Goal: Task Accomplishment & Management: Manage account settings

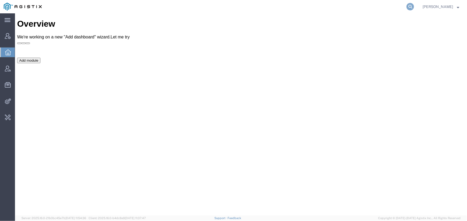
click at [411, 5] on icon at bounding box center [409, 6] width 7 height 7
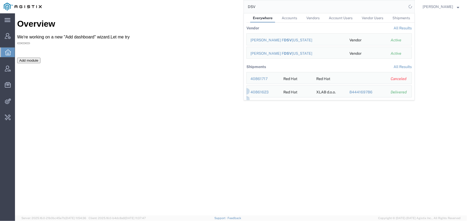
drag, startPoint x: 266, startPoint y: 5, endPoint x: 217, endPoint y: 6, distance: 49.7
click at [217, 6] on div "DSV Everywhere Accounts Vendors Account Users Vendor Users Shipments Vendor All…" at bounding box center [229, 6] width 369 height 13
click at [273, 40] on div "[PERSON_NAME] Molecular" at bounding box center [295, 40] width 91 height 6
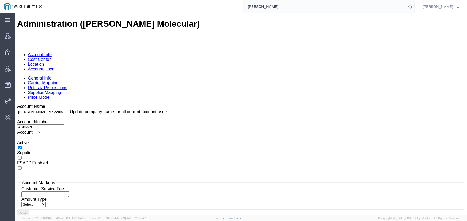
click at [58, 80] on link "Carrier Mapping" at bounding box center [43, 82] width 31 height 5
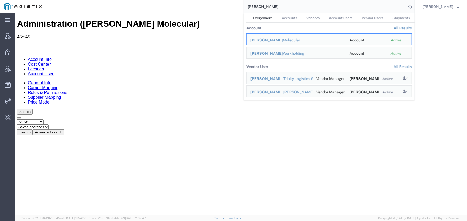
drag, startPoint x: 50, startPoint y: 77, endPoint x: 23, endPoint y: 95, distance: 32.5
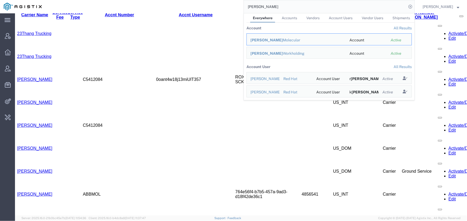
scroll to position [244, 0]
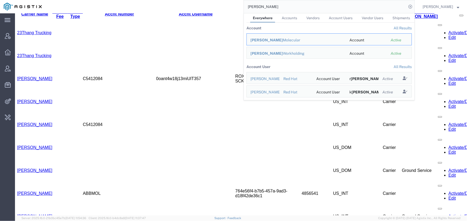
drag, startPoint x: 264, startPoint y: 7, endPoint x: 231, endPoint y: 8, distance: 33.2
click at [231, 8] on div "[PERSON_NAME] Everywhere Accounts Vendors Account Users Vendor Users Shipments …" at bounding box center [229, 6] width 369 height 13
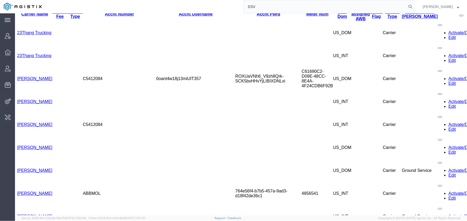
type input "DSV"
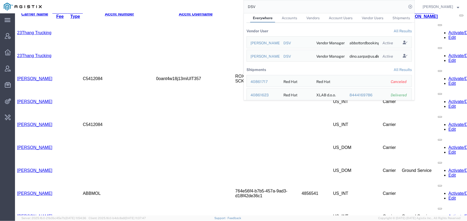
scroll to position [38, 0]
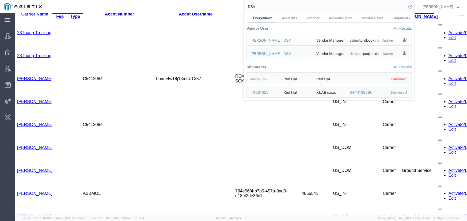
click at [257, 40] on div "[PERSON_NAME] ORD Booking" at bounding box center [262, 41] width 25 height 6
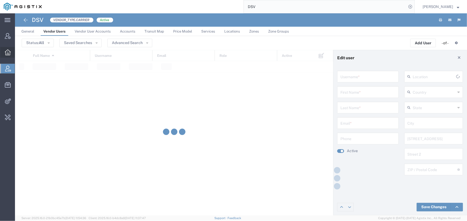
type input "[EMAIL_ADDRESS][DOMAIN_NAME]"
type input "[PERSON_NAME] ORD"
type input "Booking"
type input "[EMAIL_ADDRESS][DOMAIN_NAME]"
type input "[GEOGRAPHIC_DATA]"
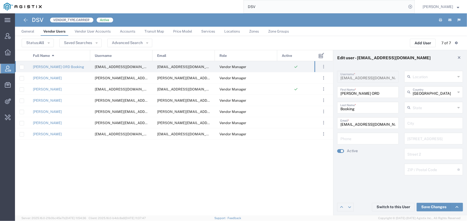
click at [201, 34] on link "Services" at bounding box center [207, 31] width 19 height 9
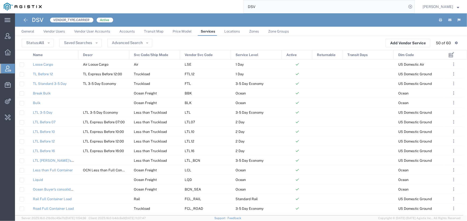
click at [45, 54] on div "Name" at bounding box center [54, 55] width 50 height 10
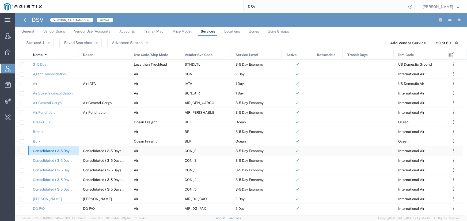
click at [52, 151] on link "Consolidated ( 3-5 Days)_DGR Cargo Aircraft Only" at bounding box center [73, 151] width 81 height 4
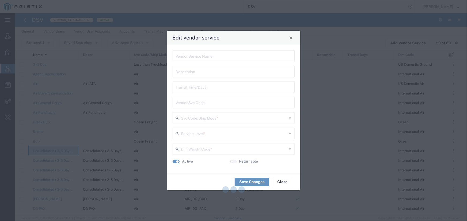
type input "Consolidated ( 3-5 Days)_DGR Cargo Aircraft Only"
type input "CON_2"
type input "Air"
type input "3-5 Day Economy"
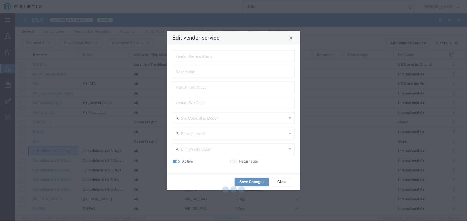
type input "International Air"
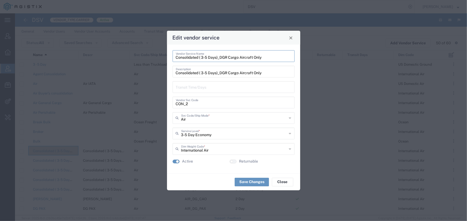
drag, startPoint x: 262, startPoint y: 60, endPoint x: 174, endPoint y: 61, distance: 88.2
click at [174, 61] on div "Consolidated ( 3-5 Days)_DGR Cargo Aircraft Only Vendor Service Name" at bounding box center [233, 56] width 122 height 12
drag, startPoint x: 188, startPoint y: 105, endPoint x: 173, endPoint y: 104, distance: 15.2
click at [173, 104] on div "CON_2 Vendor Svc Code" at bounding box center [233, 103] width 122 height 12
click at [292, 38] on span "Close" at bounding box center [291, 38] width 4 height 4
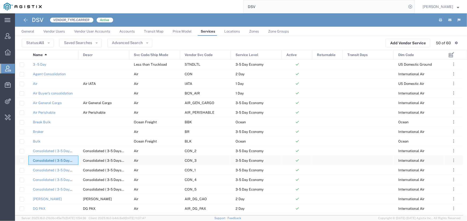
click at [62, 161] on link "Consolidated ( 3-5 Days)_Dry Ice Cargo" at bounding box center [64, 161] width 63 height 4
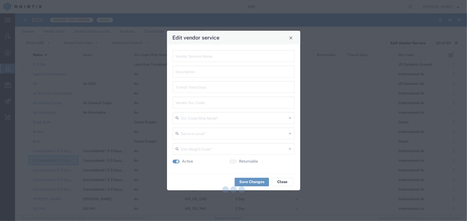
type input "Consolidated ( 3-5 Days)_Dry Ice Cargo"
type input "CON_3"
type input "Air"
type input "3-5 Day Economy"
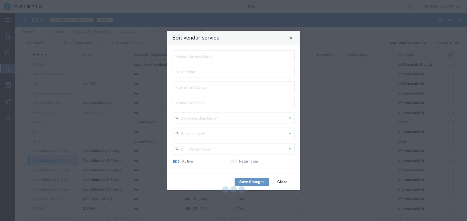
type input "International Air"
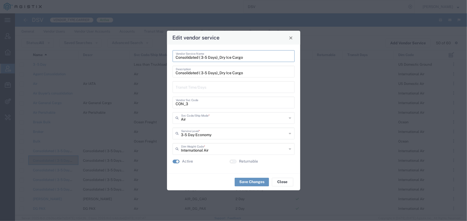
drag, startPoint x: 243, startPoint y: 57, endPoint x: 175, endPoint y: 60, distance: 67.9
click at [176, 60] on input "Consolidated ( 3-5 Days)_Dry Ice Cargo" at bounding box center [233, 55] width 115 height 9
drag, startPoint x: 187, startPoint y: 104, endPoint x: 170, endPoint y: 104, distance: 17.4
click at [170, 104] on div "Consolidated ( 3-5 Days)_Dry Ice Cargo Vendor Service Name Consolidated ( 3-5 D…" at bounding box center [233, 109] width 133 height 129
click at [293, 39] on button "Close" at bounding box center [290, 37] width 7 height 7
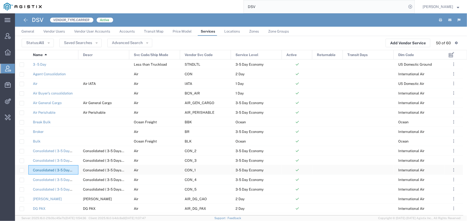
click at [63, 170] on link "Consolidated ( 3-5 Days)_General Cargo" at bounding box center [65, 170] width 65 height 4
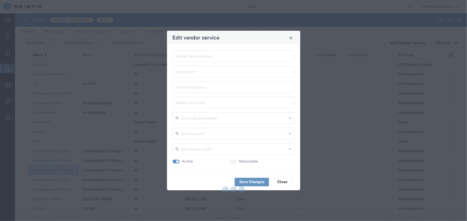
type input "Consolidated ( 3-5 Days)_General Cargo"
type input "CON_1"
type input "Air"
type input "3-5 Day Economy"
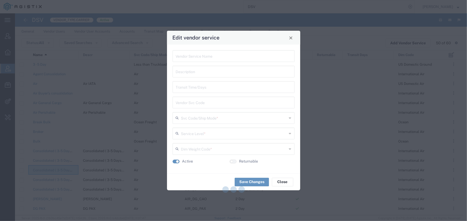
type input "International Air"
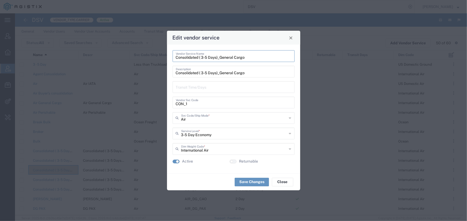
drag, startPoint x: 244, startPoint y: 58, endPoint x: 175, endPoint y: 60, distance: 69.5
click at [175, 60] on div "Consolidated ( 3-5 Days)_General Cargo Vendor Service Name" at bounding box center [233, 56] width 122 height 12
drag, startPoint x: 187, startPoint y: 104, endPoint x: 171, endPoint y: 105, distance: 16.0
click at [171, 105] on div "Consolidated ( 3-5 Days)_General Cargo Vendor Service Name Consolidated ( 3-5 D…" at bounding box center [233, 109] width 133 height 129
click at [290, 39] on span "Close" at bounding box center [291, 38] width 4 height 4
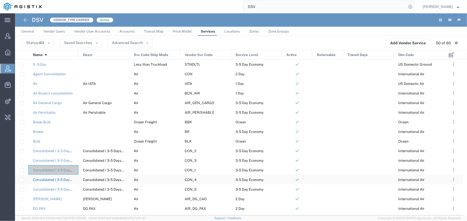
click at [65, 181] on link "Consolidated ( 3-5 Days)_Temperature Controlled 2-8C" at bounding box center [77, 180] width 88 height 4
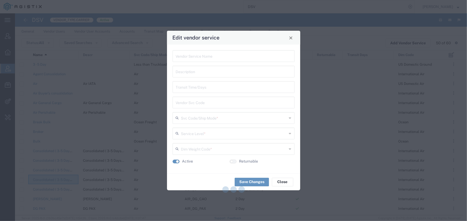
type input "Consolidated ( 3-5 Days)_Temperature Controlled 2-8C"
type input "CON_4"
type input "Air"
type input "3-5 Day Economy"
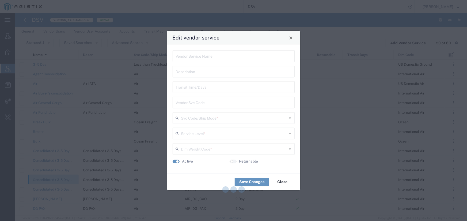
type input "International Air"
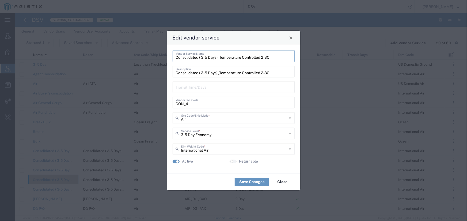
drag, startPoint x: 270, startPoint y: 57, endPoint x: 176, endPoint y: 60, distance: 94.4
click at [176, 60] on input "Consolidated ( 3-5 Days)_Temperature Controlled 2-8C" at bounding box center [233, 55] width 115 height 9
drag, startPoint x: 187, startPoint y: 104, endPoint x: 174, endPoint y: 105, distance: 13.7
click at [174, 105] on div "CON_4 Vendor Svc Code" at bounding box center [233, 103] width 122 height 12
click at [290, 37] on span "Close" at bounding box center [291, 38] width 4 height 4
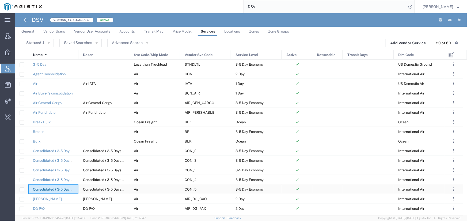
click at [56, 189] on link "Consolidated ( 3-5 Days)_Temperature Controlled 2-8C with DGR" at bounding box center [85, 190] width 105 height 4
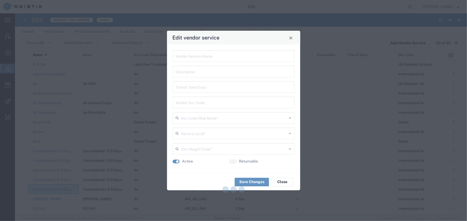
type input "Consolidated ( 3-5 Days)_Temperature Controlled 2-8C with DGR"
type input "CON_5"
type input "Air"
type input "3-5 Day Economy"
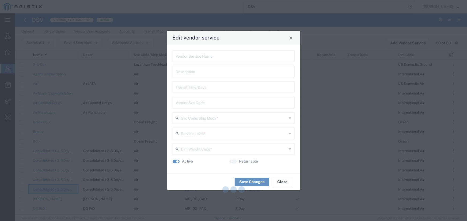
type input "International Air"
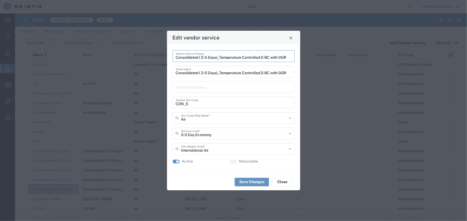
drag, startPoint x: 176, startPoint y: 58, endPoint x: 301, endPoint y: 57, distance: 125.4
click at [301, 57] on div "Edit vendor service Consolidated ( 3-5 Days)_Temperature Controlled 2-8C with D…" at bounding box center [233, 110] width 467 height 221
drag, startPoint x: 187, startPoint y: 104, endPoint x: 174, endPoint y: 105, distance: 12.9
click at [174, 105] on div "CON_5 Vendor Svc Code" at bounding box center [233, 103] width 122 height 12
click at [291, 40] on button "Close" at bounding box center [290, 37] width 7 height 7
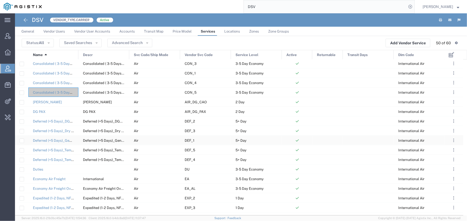
scroll to position [121, 0]
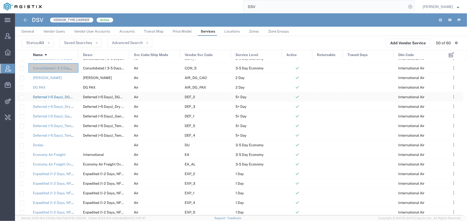
click at [49, 97] on link "Deferred (+5 Days)_DGR Cargo Aircraft Only" at bounding box center [68, 97] width 71 height 4
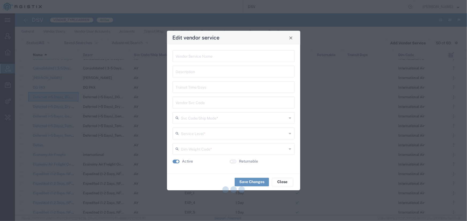
type input "Deferred (+5 Days)_DGR Cargo Aircraft Only"
type input "DEF_2"
type input "Air"
type input "5+ Day"
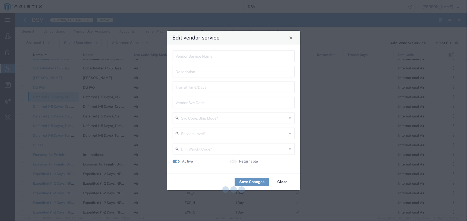
type input "International Air"
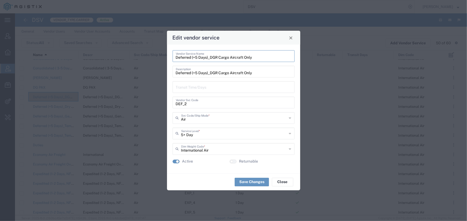
drag, startPoint x: 251, startPoint y: 58, endPoint x: 174, endPoint y: 57, distance: 77.8
click at [174, 57] on div "Deferred (+5 Days)_DGR Cargo Aircraft Only Vendor Service Name" at bounding box center [233, 56] width 122 height 12
drag, startPoint x: 186, startPoint y: 105, endPoint x: 172, endPoint y: 106, distance: 13.4
click at [172, 106] on div "DEF_2 Vendor Svc Code" at bounding box center [233, 103] width 122 height 12
drag, startPoint x: 291, startPoint y: 39, endPoint x: 288, endPoint y: 39, distance: 3.2
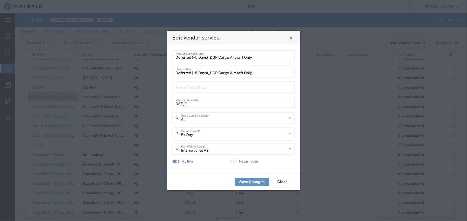
click at [291, 39] on span "Close" at bounding box center [291, 38] width 4 height 4
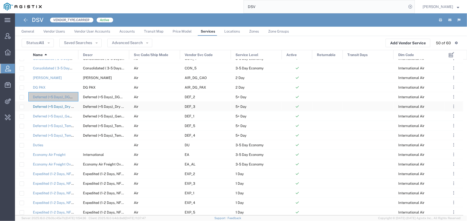
click at [52, 107] on link "Deferred (+5 Days)_Dry Ice Cargo" at bounding box center [59, 107] width 53 height 4
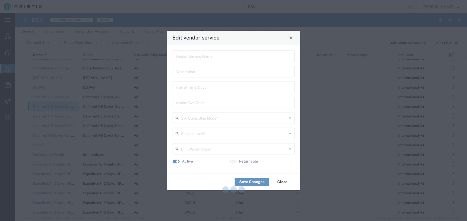
type input "Deferred (+5 Days)_Dry Ice Cargo"
type input "DEF_3"
type input "Air"
type input "5+ Day"
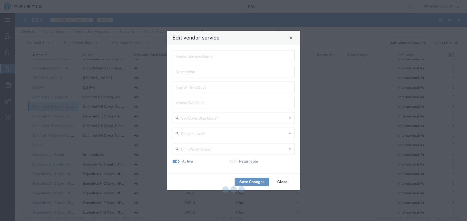
type input "International Air"
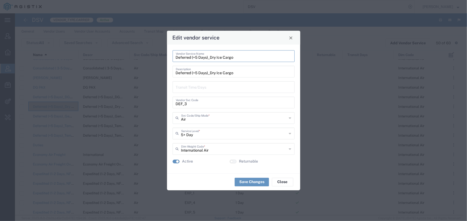
drag, startPoint x: 233, startPoint y: 59, endPoint x: 176, endPoint y: 63, distance: 57.4
click at [176, 63] on form "Deferred (+5 Days)_Dry Ice Cargo Vendor Service Name Deferred (+5 Days)_Dry Ice…" at bounding box center [233, 109] width 122 height 118
drag, startPoint x: 186, startPoint y: 104, endPoint x: 173, endPoint y: 104, distance: 13.4
click at [173, 104] on div "DEF_3 Vendor Svc Code" at bounding box center [233, 103] width 122 height 12
click at [294, 37] on button "Close" at bounding box center [290, 37] width 7 height 7
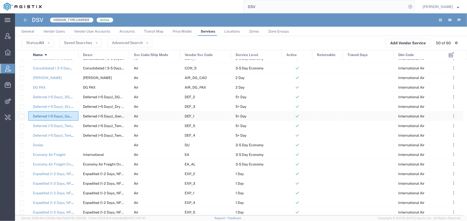
click at [65, 116] on link "Deferred (+5 Days)_General Cargo" at bounding box center [60, 116] width 55 height 4
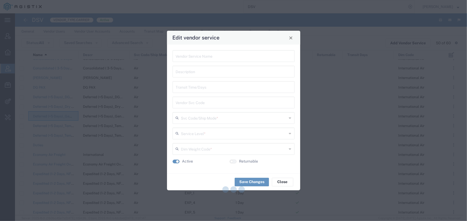
type input "Deferred (+5 Days)_General Cargo"
type input "DEF_1"
type input "Air"
type input "5+ Day"
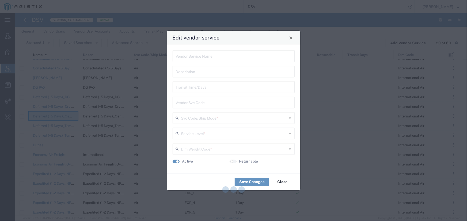
type input "International Air"
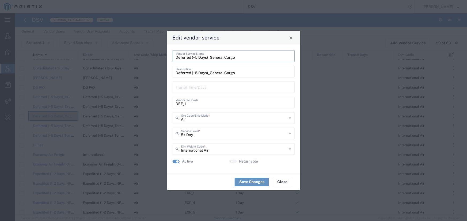
drag, startPoint x: 235, startPoint y: 58, endPoint x: 175, endPoint y: 59, distance: 60.2
click at [175, 59] on div "Deferred (+5 Days)_General Cargo Vendor Service Name" at bounding box center [233, 56] width 122 height 12
drag, startPoint x: 186, startPoint y: 105, endPoint x: 171, endPoint y: 105, distance: 15.0
click at [171, 105] on div "Deferred (+5 Days)_General Cargo Vendor Service Name Deferred (+5 Days)_General…" at bounding box center [233, 109] width 133 height 129
click at [291, 39] on span "Close" at bounding box center [291, 38] width 4 height 4
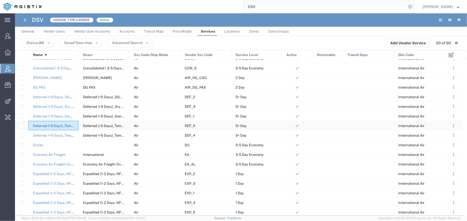
click at [55, 125] on link "Deferred (+5 Days)_Temperature Controlled 2-8C" at bounding box center [72, 126] width 79 height 4
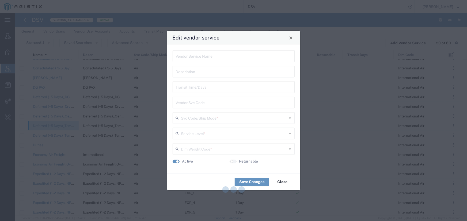
type input "Deferred (+5 Days)_Temperature Controlled 2-8C"
type input "DEF_5"
type input "Air"
type input "5+ Day"
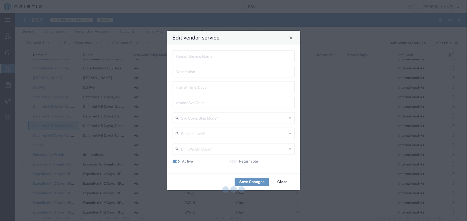
type input "International Air"
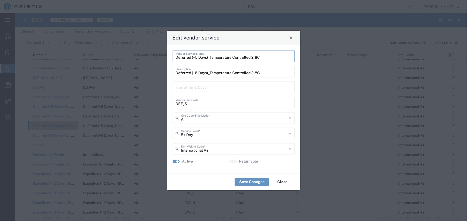
drag, startPoint x: 260, startPoint y: 57, endPoint x: 175, endPoint y: 61, distance: 85.6
click at [175, 61] on div "Deferred (+5 Days)_Temperature Controlled 2-8C Vendor Service Name" at bounding box center [233, 56] width 122 height 12
drag, startPoint x: 186, startPoint y: 104, endPoint x: 174, endPoint y: 104, distance: 12.0
click at [174, 104] on div "DEF_5 Vendor Svc Code" at bounding box center [233, 103] width 122 height 12
click at [292, 40] on span "Close" at bounding box center [291, 38] width 4 height 4
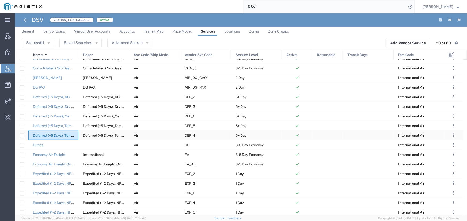
click at [59, 136] on link "Deferred (+5 Days)_Temperature Controlled 2-8C with DGR" at bounding box center [80, 136] width 95 height 4
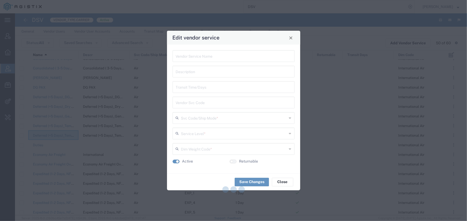
type input "Deferred (+5 Days)_Temperature Controlled 2-8C with DGR"
type input "DEF_4"
type input "Air"
type input "5+ Day"
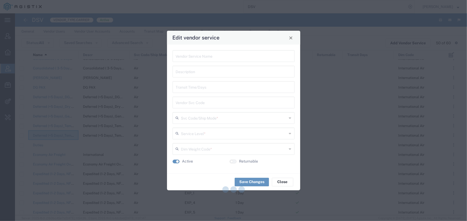
type input "International Air"
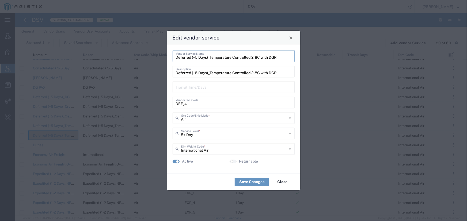
drag, startPoint x: 277, startPoint y: 57, endPoint x: 174, endPoint y: 55, distance: 103.2
click at [174, 55] on div "Deferred (+5 Days)_Temperature Controlled 2-8C with DGR Vendor Service Name" at bounding box center [233, 56] width 122 height 12
drag, startPoint x: 187, startPoint y: 104, endPoint x: 176, endPoint y: 104, distance: 11.0
click at [176, 104] on input "DEF_4" at bounding box center [233, 102] width 115 height 9
click at [291, 37] on span "Close" at bounding box center [291, 38] width 4 height 4
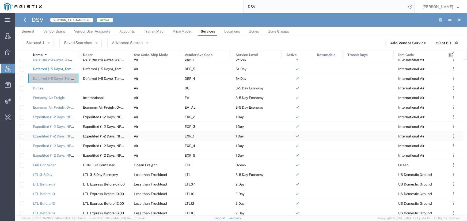
scroll to position [194, 0]
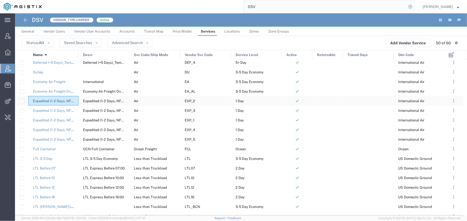
click at [46, 101] on link "Expedited (1-2 Days, NFO)_DGR Cargo Aircraft Only" at bounding box center [74, 101] width 83 height 4
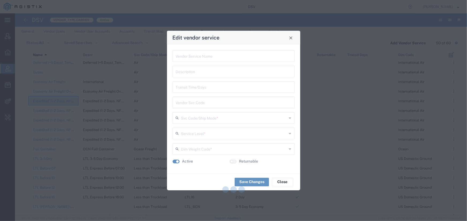
type input "Expedited (1-2 Days, NFO)_DGR Cargo Aircraft Only"
type input "EXP_2"
type input "Air"
type input "1 Day"
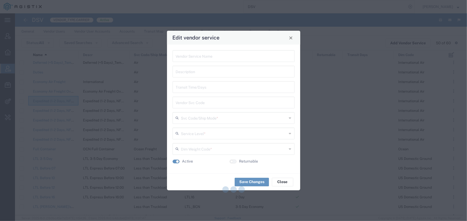
type input "International Air"
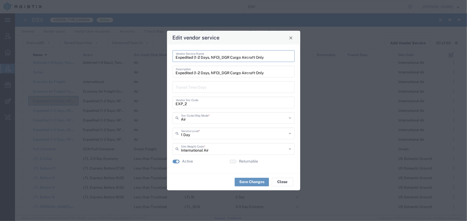
drag, startPoint x: 264, startPoint y: 58, endPoint x: 175, endPoint y: 60, distance: 89.0
click at [176, 60] on input "Expedited (1-2 Days, NFO)_DGR Cargo Aircraft Only" at bounding box center [233, 55] width 115 height 9
drag, startPoint x: 187, startPoint y: 105, endPoint x: 174, endPoint y: 105, distance: 12.3
click at [174, 105] on div "EXP_2 Vendor Svc Code" at bounding box center [233, 103] width 122 height 12
click at [292, 40] on button "Close" at bounding box center [290, 37] width 7 height 7
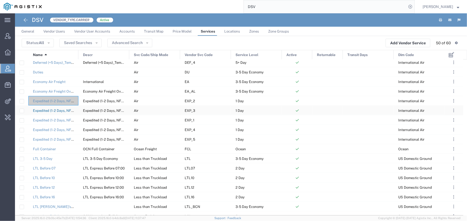
click at [57, 110] on link "Expedited (1-2 Days, NFO)_Dry Ice Cargo" at bounding box center [65, 111] width 65 height 4
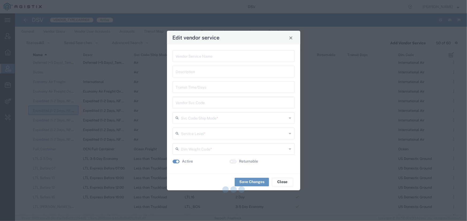
type input "Expedited (1-2 Days, NFO)_Dry Ice Cargo"
type input "EXP_3"
type input "Air"
type input "1 Day"
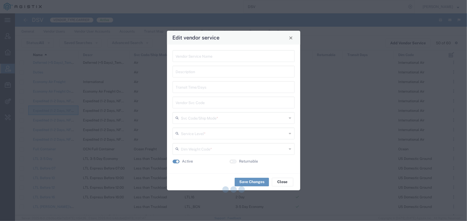
type input "International Air"
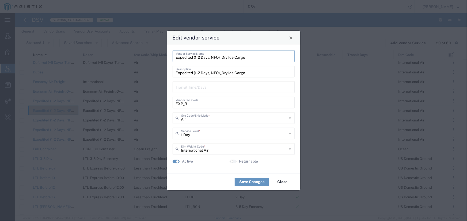
drag, startPoint x: 245, startPoint y: 58, endPoint x: 175, endPoint y: 59, distance: 70.6
click at [175, 59] on div "Expedited (1-2 Days, NFO)_Dry Ice Cargo Vendor Service Name" at bounding box center [233, 56] width 122 height 12
drag, startPoint x: 186, startPoint y: 104, endPoint x: 174, endPoint y: 104, distance: 12.3
click at [174, 104] on div "EXP_3 Vendor Svc Code" at bounding box center [233, 103] width 122 height 12
click at [293, 38] on button "Close" at bounding box center [290, 37] width 7 height 7
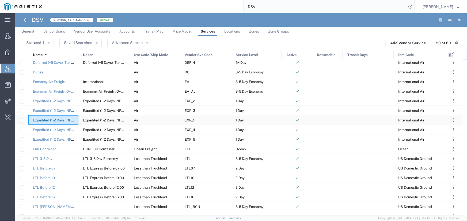
click at [58, 121] on link "Expedited (1-2 Days, NFO)_General Cargo" at bounding box center [66, 120] width 67 height 4
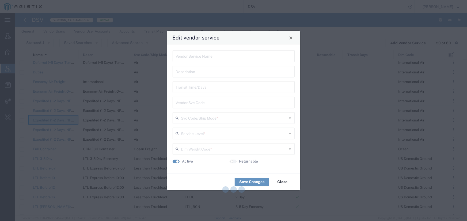
type input "Expedited (1-2 Days, NFO)_General Cargo"
type input "EXP_1"
type input "Air"
type input "1 Day"
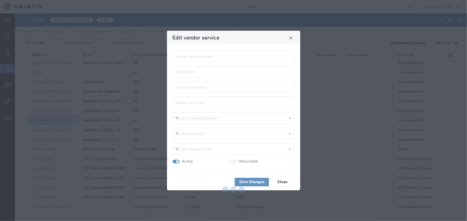
type input "International Air"
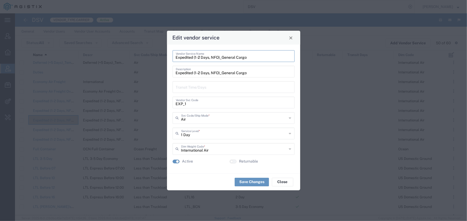
drag, startPoint x: 247, startPoint y: 59, endPoint x: 174, endPoint y: 61, distance: 72.7
click at [174, 61] on div "Expedited (1-2 Days, NFO)_General Cargo Vendor Service Name" at bounding box center [233, 56] width 122 height 12
drag, startPoint x: 186, startPoint y: 105, endPoint x: 176, endPoint y: 105, distance: 9.4
click at [176, 105] on input "EXP_1" at bounding box center [233, 102] width 115 height 9
click at [290, 40] on span "Close" at bounding box center [291, 38] width 4 height 4
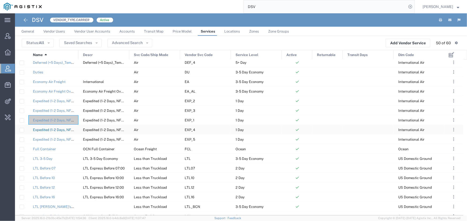
click at [56, 130] on link "Expedited (1-2 Days, NFO)_Temperature Controlled 2-8C" at bounding box center [78, 130] width 91 height 4
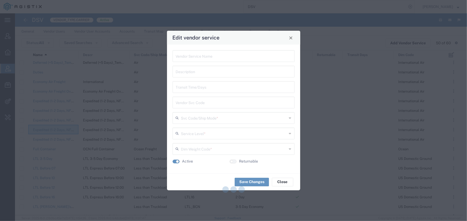
type input "Expedited (1-2 Days, NFO)_Temperature Controlled 2-8C"
type input "EXP_4"
type input "Air"
type input "1 Day"
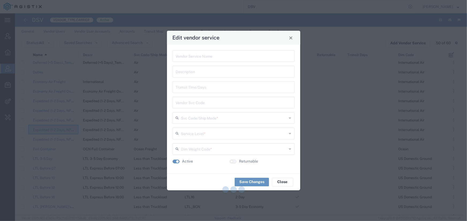
type input "International Air"
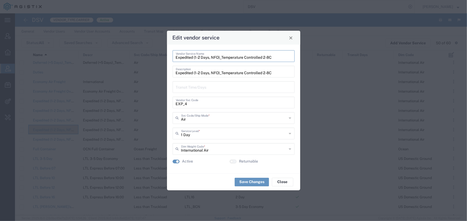
drag, startPoint x: 273, startPoint y: 57, endPoint x: 174, endPoint y: 62, distance: 99.0
click at [174, 62] on form "Expedited (1-2 Days, NFO)_Temperature Controlled 2-8C Vendor Service Name Exped…" at bounding box center [233, 109] width 122 height 118
drag, startPoint x: 186, startPoint y: 105, endPoint x: 173, endPoint y: 105, distance: 13.4
click at [173, 105] on div "EXP_4 Vendor Svc Code" at bounding box center [233, 103] width 122 height 12
click at [291, 40] on button "Close" at bounding box center [290, 37] width 7 height 7
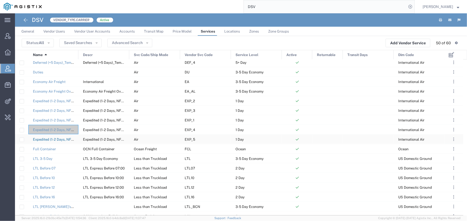
click at [52, 140] on link "Expedited (1-2 Days, NFO)_Temperature Controlled 2-8C with DGR" at bounding box center [86, 140] width 107 height 4
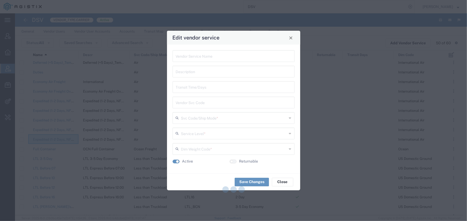
type input "Expedited (1-2 Days, NFO)_Temperature Controlled 2-8C with DGR"
type input "EXP_5"
type input "Air"
type input "1 Day"
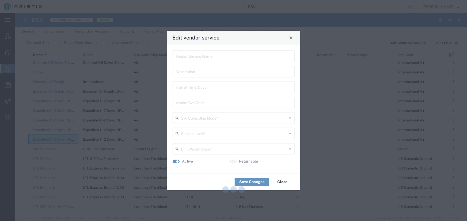
type input "International Air"
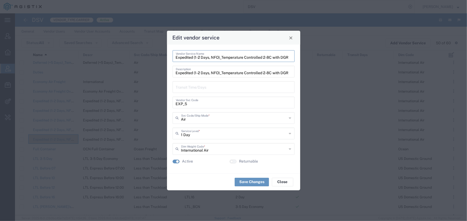
drag, startPoint x: 290, startPoint y: 57, endPoint x: 175, endPoint y: 56, distance: 115.0
click at [176, 56] on input "Expedited (1-2 Days, NFO)_Temperature Controlled 2-8C with DGR" at bounding box center [233, 55] width 115 height 9
drag, startPoint x: 187, startPoint y: 104, endPoint x: 174, endPoint y: 104, distance: 12.8
click at [174, 104] on div "EXP_5 Vendor Svc Code" at bounding box center [233, 103] width 122 height 12
click at [290, 37] on span "Close" at bounding box center [291, 38] width 4 height 4
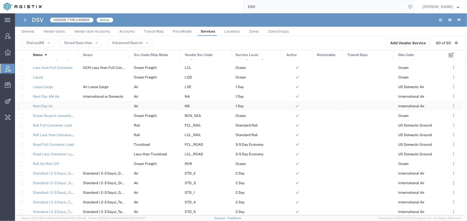
scroll to position [366, 0]
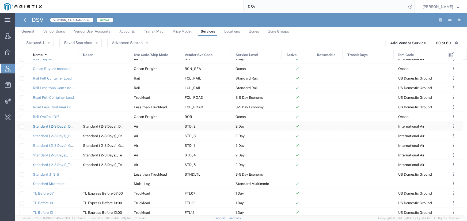
click at [56, 125] on link "Standard ( 2-3 Days)_DGR Cargo Aircraft only" at bounding box center [70, 127] width 74 height 4
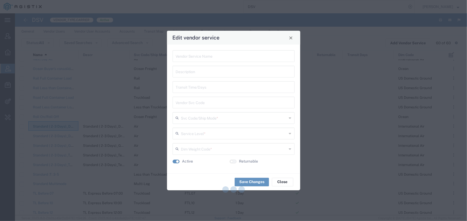
type input "Standard ( 2-3 Days)_DGR Cargo Aircraft only"
type input "STD_2"
type input "Air"
type input "2 Day"
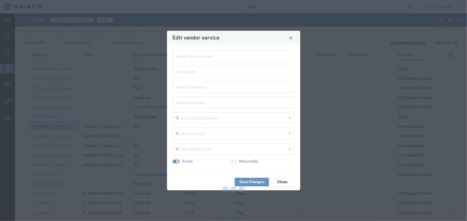
type input "International Air"
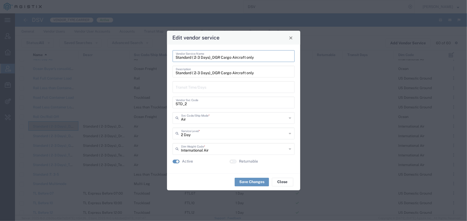
drag, startPoint x: 255, startPoint y: 58, endPoint x: 172, endPoint y: 59, distance: 82.1
click at [172, 59] on div "Standard ( 2-3 Days)_DGR Cargo Aircraft only Vendor Service Name" at bounding box center [233, 56] width 122 height 12
drag, startPoint x: 187, startPoint y: 104, endPoint x: 173, endPoint y: 105, distance: 13.9
click at [173, 105] on div "STD_2 Vendor Svc Code" at bounding box center [233, 103] width 122 height 12
click at [289, 40] on span "Close" at bounding box center [291, 38] width 4 height 4
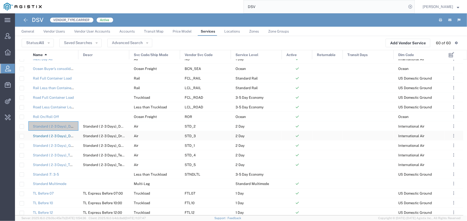
click at [61, 136] on link "Standard ( 2-3 Days)_Dry Ice Cargo" at bounding box center [61, 136] width 57 height 4
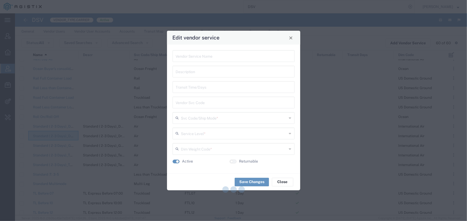
type input "Standard ( 2-3 Days)_Dry Ice Cargo"
type input "STD_3"
type input "Air"
type input "2 Day"
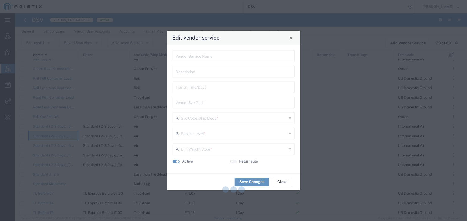
type input "International Air"
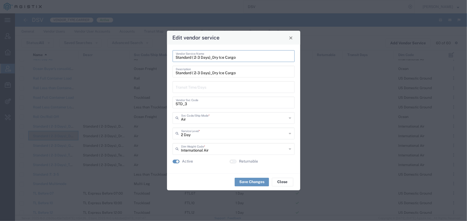
drag, startPoint x: 236, startPoint y: 57, endPoint x: 174, endPoint y: 60, distance: 61.6
click at [174, 60] on div "Standard ( 2-3 Days)_Dry Ice Cargo Vendor Service Name" at bounding box center [233, 56] width 122 height 12
drag, startPoint x: 187, startPoint y: 104, endPoint x: 171, endPoint y: 104, distance: 15.5
click at [171, 104] on div "Standard ( 2-3 Days)_Dry Ice Cargo Vendor Service Name Standard ( 2-3 Days)_Dry…" at bounding box center [233, 109] width 133 height 129
click at [291, 38] on span "Close" at bounding box center [290, 38] width 4 height 4
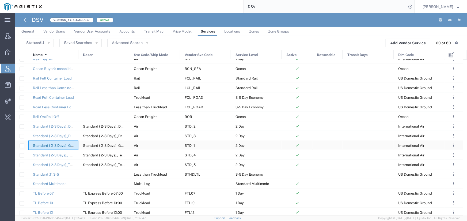
click at [63, 145] on link "Standard ( 2-3 Days)_General Cargo" at bounding box center [62, 146] width 59 height 4
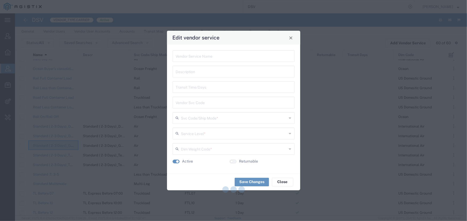
type input "Standard ( 2-3 Days)_General Cargo"
type input "STD_1"
type input "Air"
type input "2 Day"
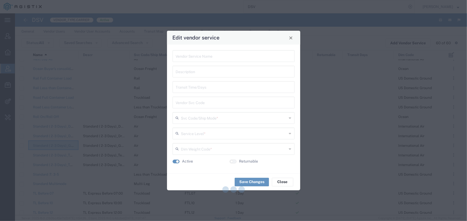
type input "International Air"
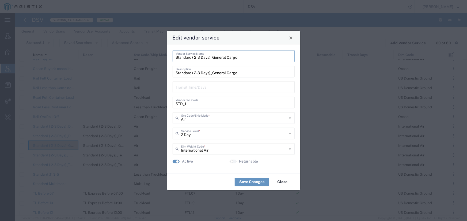
drag, startPoint x: 238, startPoint y: 58, endPoint x: 173, endPoint y: 60, distance: 64.5
click at [173, 60] on div "Standard ( 2-3 Days)_General Cargo Vendor Service Name" at bounding box center [233, 56] width 122 height 12
drag, startPoint x: 186, startPoint y: 103, endPoint x: 172, endPoint y: 103, distance: 13.6
click at [172, 103] on div "STD_1 Vendor Svc Code" at bounding box center [233, 103] width 122 height 12
click at [294, 39] on button "Close" at bounding box center [290, 37] width 7 height 7
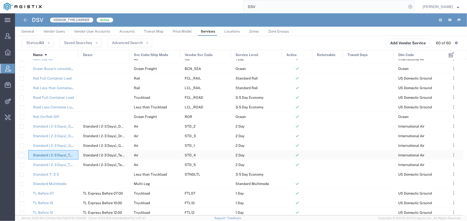
click at [58, 156] on link "Standard ( 2-3 Days)_Temperature Controlled 2-8C" at bounding box center [74, 155] width 82 height 4
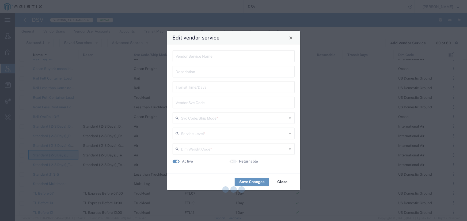
type input "Standard ( 2-3 Days)_Temperature Controlled 2-8C"
type input "STD_4"
type input "Air"
type input "2 Day"
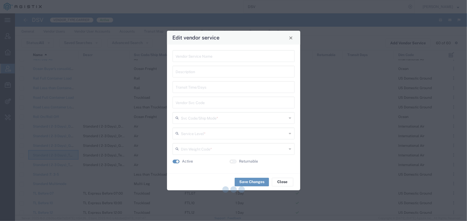
type input "International Air"
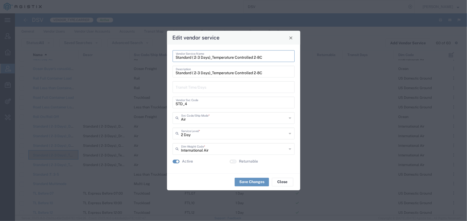
drag, startPoint x: 264, startPoint y: 57, endPoint x: 169, endPoint y: 57, distance: 94.6
click at [169, 57] on div "Standard ( 2-3 Days)_Temperature Controlled 2-8C Vendor Service Name Standard (…" at bounding box center [233, 109] width 133 height 129
drag, startPoint x: 187, startPoint y: 104, endPoint x: 172, endPoint y: 105, distance: 15.0
click at [172, 105] on div "Standard ( 2-3 Days)_Temperature Controlled 2-8C Vendor Service Name Standard (…" at bounding box center [233, 109] width 133 height 129
click at [289, 38] on span "Close" at bounding box center [291, 38] width 4 height 4
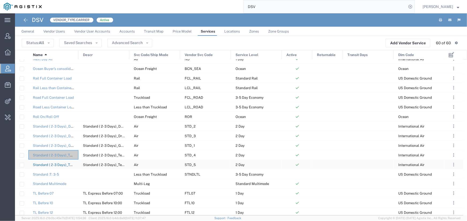
click at [56, 164] on link "Standard ( 2-3 Days)_Temperature Controlled 2-8C with DGR" at bounding box center [82, 165] width 98 height 4
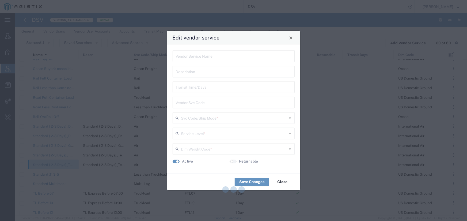
type input "Standard ( 2-3 Days)_Temperature Controlled 2-8C with DGR"
type input "STD_5"
type input "Air"
type input "2 Day"
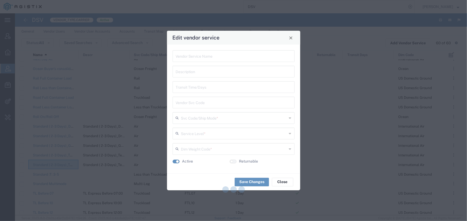
type input "International Air"
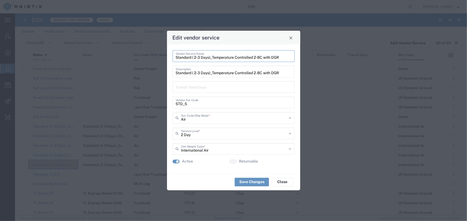
drag, startPoint x: 280, startPoint y: 59, endPoint x: 175, endPoint y: 58, distance: 104.8
click at [176, 58] on input "Standard ( 2-3 Days)_Temperature Controlled 2-8C with DGR" at bounding box center [233, 55] width 115 height 9
drag, startPoint x: 187, startPoint y: 104, endPoint x: 176, endPoint y: 104, distance: 11.2
click at [176, 104] on input "STD_5" at bounding box center [233, 102] width 115 height 9
click at [286, 182] on button "Close" at bounding box center [282, 182] width 21 height 9
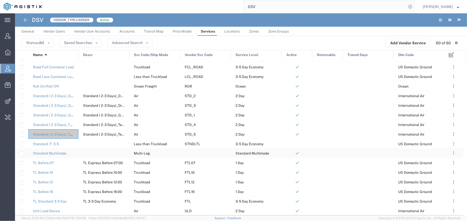
scroll to position [421, 0]
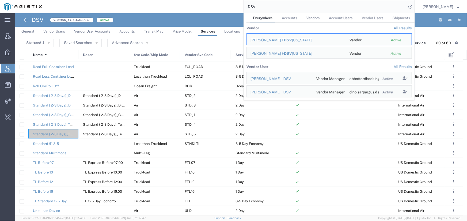
drag, startPoint x: 255, startPoint y: 8, endPoint x: 218, endPoint y: 8, distance: 36.9
click at [218, 8] on div "DSV Everywhere Accounts Vendors Account Users Vendor Users Shipments Vendor All…" at bounding box center [229, 6] width 369 height 13
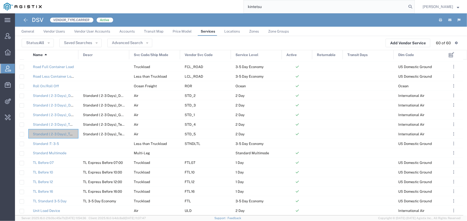
type input "kintetsu"
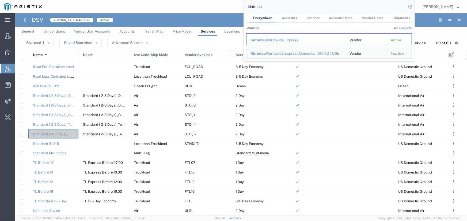
click at [287, 39] on div "Kintetsu Worldwide Express" at bounding box center [295, 40] width 91 height 6
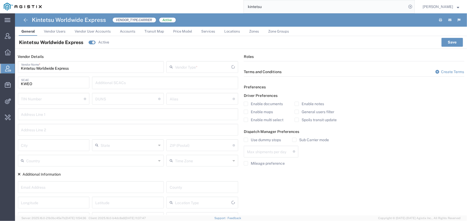
type input "Carrier"
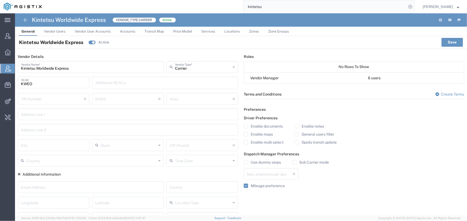
click at [212, 30] on span "Services" at bounding box center [208, 31] width 14 height 4
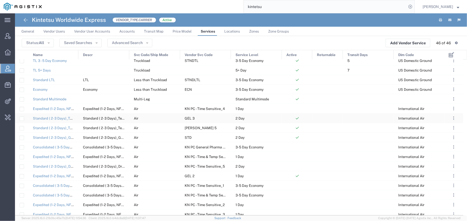
scroll to position [73, 0]
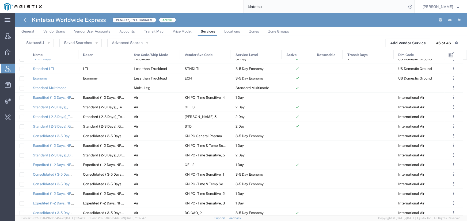
click at [45, 56] on div "Name" at bounding box center [54, 55] width 50 height 10
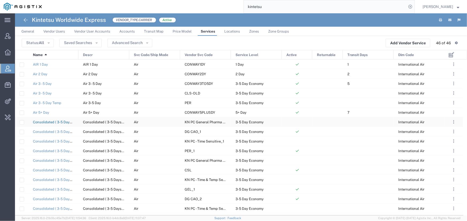
click at [58, 121] on link "Consolidated ( 3-5 Days)_DGR Cargo Aircraft Only" at bounding box center [73, 122] width 81 height 4
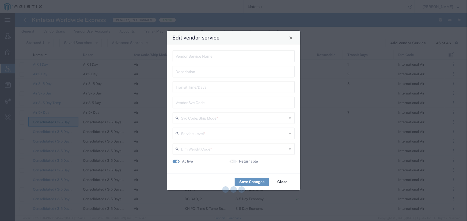
type input "Consolidated ( 3-5 Days)_DGR Cargo Aircraft Only"
type input "KN PC General Pharma No temp contrl_2"
type input "Air"
type input "3-5 Day Economy"
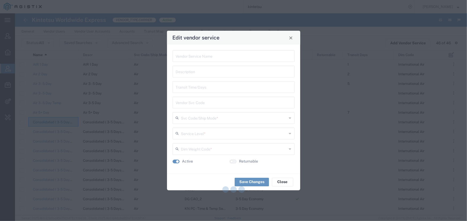
type input "International Air"
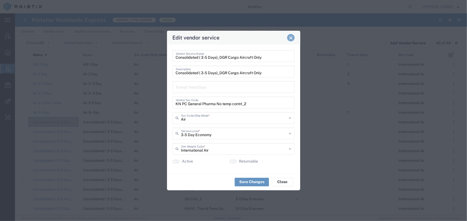
click at [292, 40] on button "Close" at bounding box center [290, 37] width 7 height 7
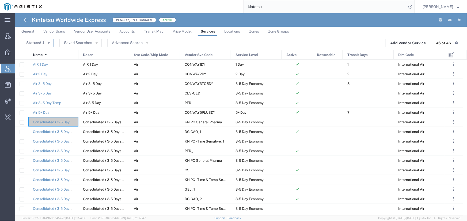
click at [50, 43] on button "Status: All" at bounding box center [38, 43] width 32 height 9
click at [325, 20] on agx-page-header "Kintetsu Worldwide Express VENDOR_TYPE.CARRIER Active" at bounding box center [241, 19] width 452 height 13
click at [298, 55] on div "Active" at bounding box center [297, 55] width 30 height 10
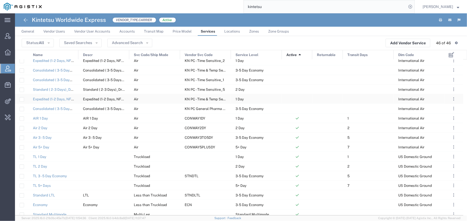
scroll to position [132, 0]
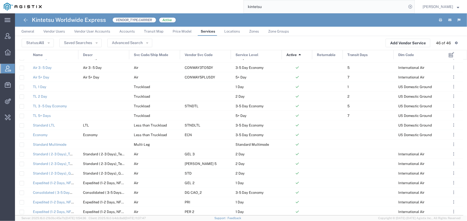
click at [293, 56] on span "Active" at bounding box center [291, 55] width 10 height 10
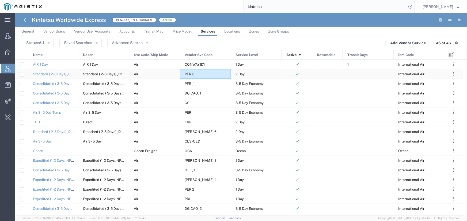
drag, startPoint x: 197, startPoint y: 74, endPoint x: 189, endPoint y: 75, distance: 7.8
click at [189, 75] on div "PER 3" at bounding box center [205, 73] width 51 height 9
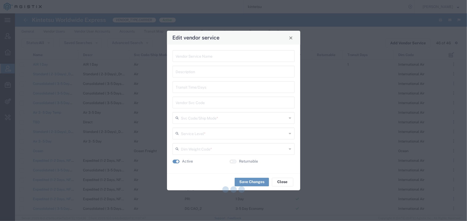
type input "Standard ( 2-3 Days)_Dry Ice Cargo"
type input "PER 3"
type input "Air"
type input "2 Day"
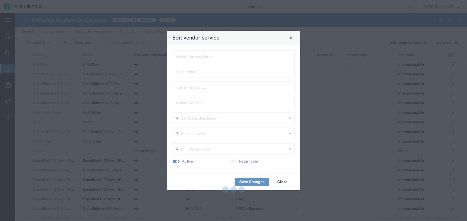
type input "International Air"
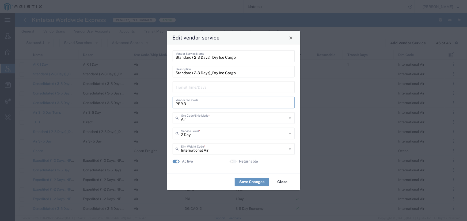
drag, startPoint x: 186, startPoint y: 104, endPoint x: 176, endPoint y: 105, distance: 9.6
click at [176, 105] on input "PER 3" at bounding box center [233, 102] width 115 height 9
click at [289, 40] on span "Close" at bounding box center [291, 38] width 4 height 4
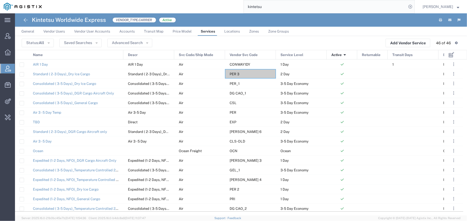
drag, startPoint x: 78, startPoint y: 53, endPoint x: 122, endPoint y: 53, distance: 44.9
click at [122, 53] on div at bounding box center [123, 55] width 2 height 10
click at [243, 86] on div "PER_1" at bounding box center [250, 83] width 51 height 9
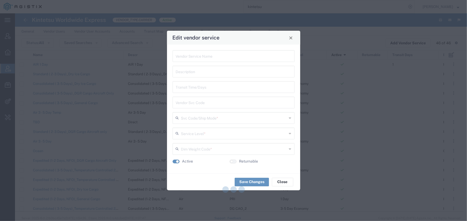
type input "Consolidated ( 3-5 Days)_Dry Ice Cargo"
type input "PER_1"
type input "Air"
type input "3-5 Day Economy"
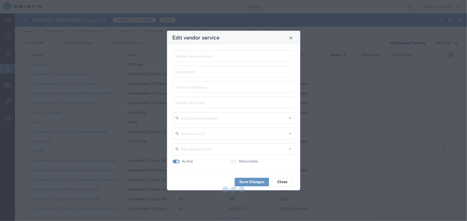
type input "International Air"
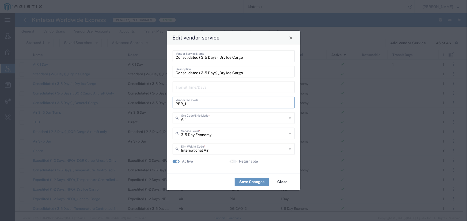
drag, startPoint x: 187, startPoint y: 103, endPoint x: 171, endPoint y: 104, distance: 16.3
click at [171, 104] on div "Consolidated ( 3-5 Days)_Dry Ice Cargo Vendor Service Name Consolidated ( 3-5 D…" at bounding box center [233, 109] width 133 height 129
click at [292, 40] on span "Close" at bounding box center [291, 38] width 4 height 4
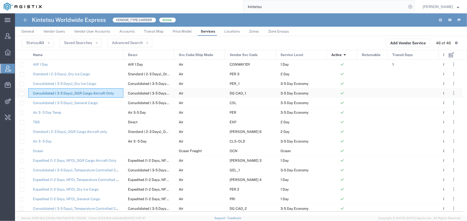
click at [76, 94] on link "Consolidated ( 3-5 Days)_DGR Cargo Aircraft Only" at bounding box center [73, 93] width 81 height 4
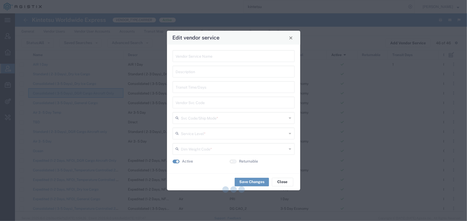
type input "Consolidated ( 3-5 Days)_DGR Cargo Aircraft Only"
type input "DG CAO_1"
type input "Air"
type input "3-5 Day Economy"
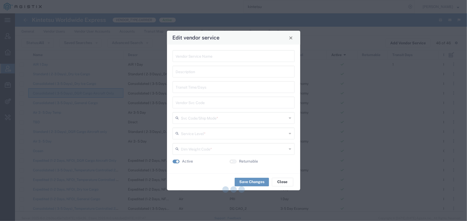
type input "International Air"
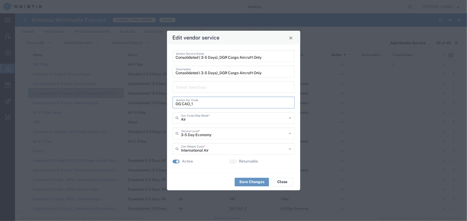
drag, startPoint x: 193, startPoint y: 105, endPoint x: 176, endPoint y: 106, distance: 17.1
click at [176, 106] on input "DG CAO_1" at bounding box center [233, 102] width 115 height 9
click at [291, 41] on button "Close" at bounding box center [290, 37] width 7 height 7
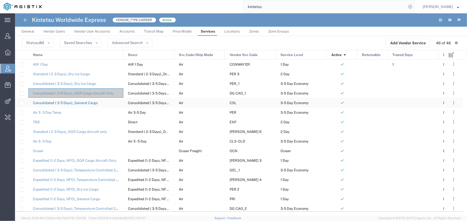
click at [70, 104] on link "Consolidated ( 3-5 Days)_General Cargo" at bounding box center [65, 103] width 65 height 4
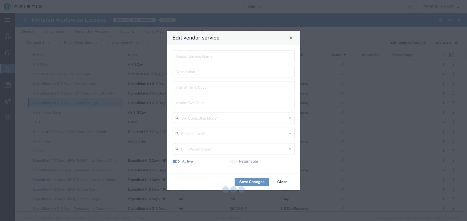
type input "Consolidated ( 3-5 Days)_General Cargo"
type input "CSL"
type input "Air"
type input "3-5 Day Economy"
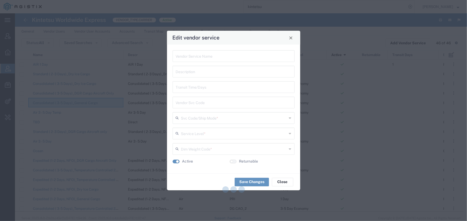
type input "International Air"
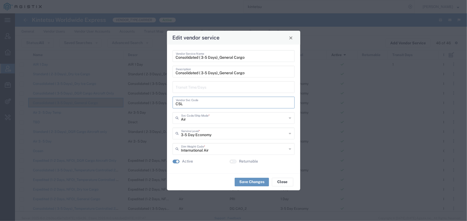
drag, startPoint x: 182, startPoint y: 104, endPoint x: 170, endPoint y: 105, distance: 12.3
click at [170, 105] on div "Consolidated ( 3-5 Days)_General Cargo Vendor Service Name Consolidated ( 3-5 D…" at bounding box center [233, 109] width 133 height 129
drag, startPoint x: 291, startPoint y: 39, endPoint x: 277, endPoint y: 41, distance: 14.3
click at [291, 39] on span "Close" at bounding box center [291, 38] width 4 height 4
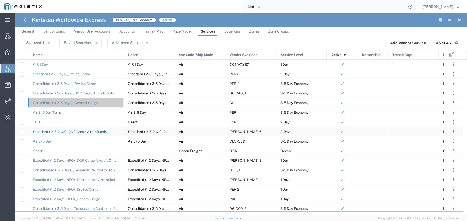
click at [86, 133] on link "Standard ( 2-3 Days)_DGR Cargo Aircraft only" at bounding box center [70, 132] width 74 height 4
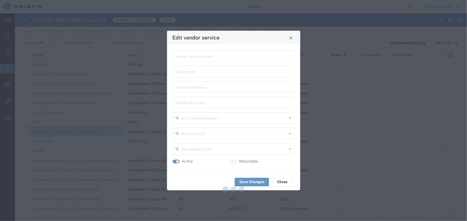
type input "Standard ( 2-3 Days)_DGR Cargo Aircraft only"
type input "[PERSON_NAME] 6"
type input "Air"
type input "2 Day"
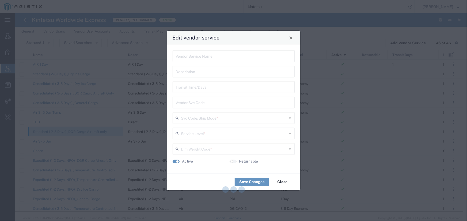
type input "International Air"
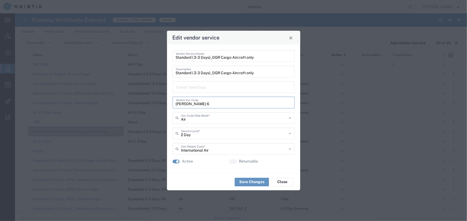
drag, startPoint x: 192, startPoint y: 104, endPoint x: 174, endPoint y: 104, distance: 18.5
click at [174, 104] on div "[PERSON_NAME] 6 Vendor Svc Code" at bounding box center [233, 103] width 122 height 12
click at [291, 37] on span "Close" at bounding box center [291, 38] width 4 height 4
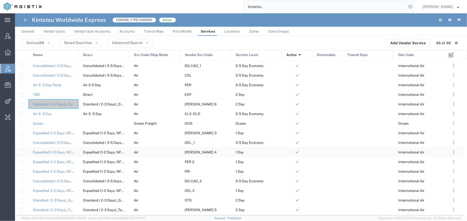
scroll to position [73, 0]
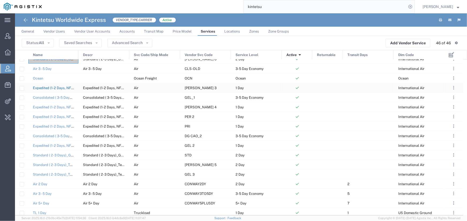
click at [52, 87] on link "Expedited (1-2 Days, NFO)_DGR Cargo Aircraft Only" at bounding box center [74, 88] width 83 height 4
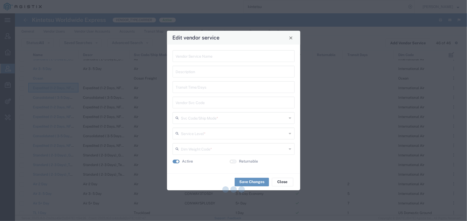
type input "Expedited (1-2 Days, NFO)_DGR Cargo Aircraft Only"
type input "[PERSON_NAME] 3"
type input "Air"
type input "1 Day"
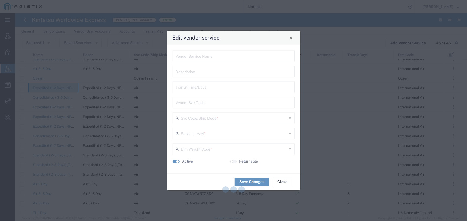
type input "International Air"
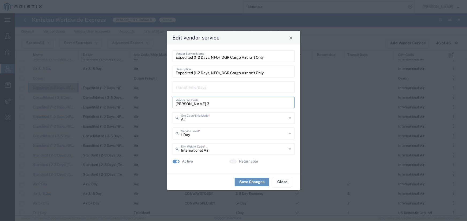
drag, startPoint x: 193, startPoint y: 105, endPoint x: 171, endPoint y: 106, distance: 22.2
click at [171, 106] on div "Expedited (1-2 Days, NFO)_DGR Cargo Aircraft Only Vendor Service Name Expedited…" at bounding box center [233, 109] width 133 height 129
drag, startPoint x: 293, startPoint y: 37, endPoint x: 287, endPoint y: 37, distance: 6.4
click at [293, 37] on button "Close" at bounding box center [290, 37] width 7 height 7
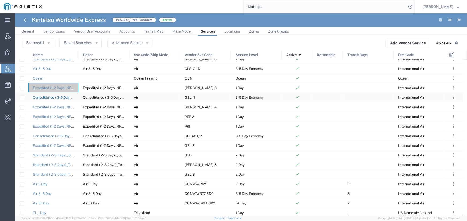
click at [61, 98] on link "Consolidated ( 3-5 Days)_Temperature Controlled 2-8C" at bounding box center [77, 98] width 88 height 4
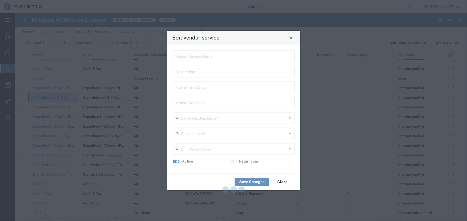
type input "Consolidated ( 3-5 Days)_Temperature Controlled 2-8C"
type input "GEL_1"
type input "Air"
type input "3-5 Day Economy"
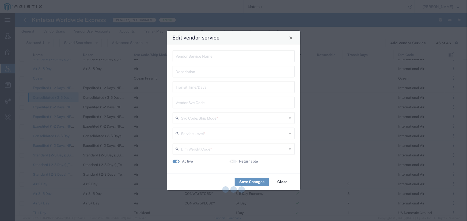
type input "International Air"
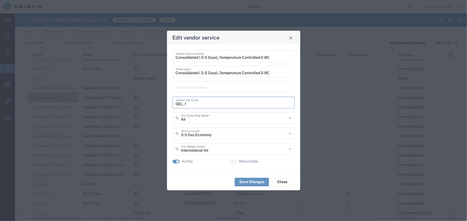
drag, startPoint x: 186, startPoint y: 105, endPoint x: 172, endPoint y: 106, distance: 13.1
click at [172, 106] on div "GEL_1 Vendor Svc Code" at bounding box center [233, 103] width 122 height 12
click at [289, 38] on span "Close" at bounding box center [291, 38] width 4 height 4
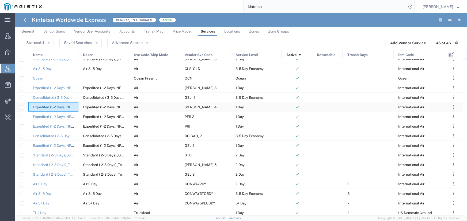
click at [57, 108] on link "Expedited (1-2 Days, NFO)_Temperature Controlled 2-8C with DGR" at bounding box center [86, 107] width 107 height 4
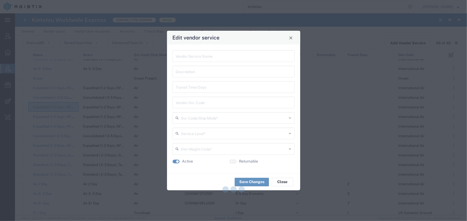
type input "Expedited (1-2 Days, NFO)_Temperature Controlled 2-8C with DGR"
type input "[PERSON_NAME] 4"
type input "Air"
type input "1 Day"
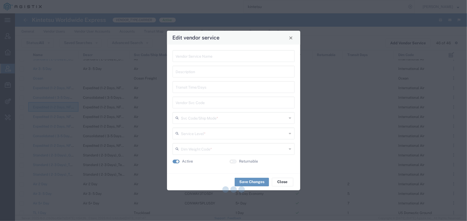
type input "International Air"
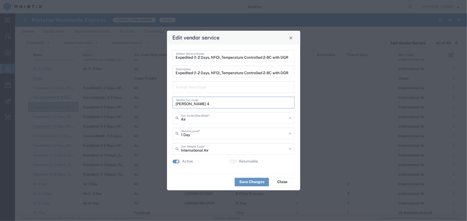
drag, startPoint x: 192, startPoint y: 104, endPoint x: 174, endPoint y: 105, distance: 18.7
click at [174, 105] on div "[PERSON_NAME] 4 Vendor Svc Code" at bounding box center [233, 103] width 122 height 12
click at [288, 37] on button "Close" at bounding box center [290, 37] width 7 height 7
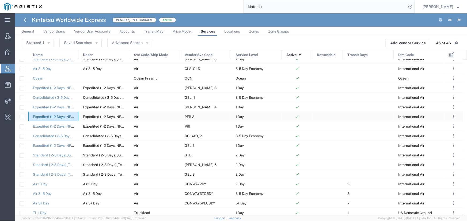
click at [45, 118] on link "Expedited (1-2 Days, NFO)_Dry Ice Cargo" at bounding box center [65, 117] width 65 height 4
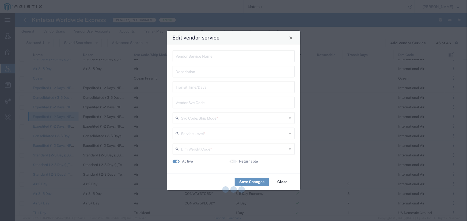
type input "Expedited (1-2 Days, NFO)_Dry Ice Cargo"
type input "PER 2"
type input "Air"
type input "1 Day"
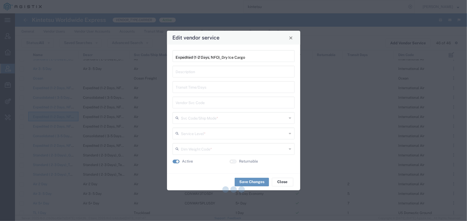
type input "International Air"
drag, startPoint x: 186, startPoint y: 104, endPoint x: 173, endPoint y: 105, distance: 12.9
click at [173, 105] on div "PER 2 Vendor Svc Code" at bounding box center [233, 103] width 122 height 12
click at [290, 40] on button "Close" at bounding box center [290, 37] width 7 height 7
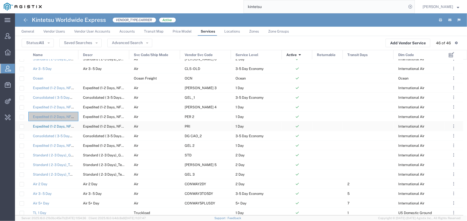
click at [41, 127] on link "Expedited (1-2 Days, NFO)_General Cargo" at bounding box center [66, 127] width 67 height 4
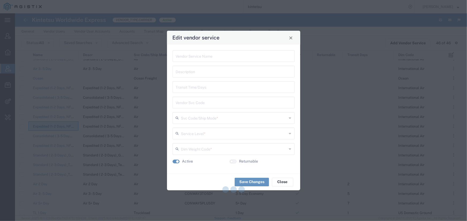
type input "Expedited (1-2 Days, NFO)_General Cargo"
type input "PRI"
type input "Air"
type input "1 Day"
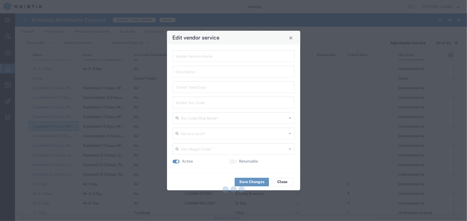
type input "International Air"
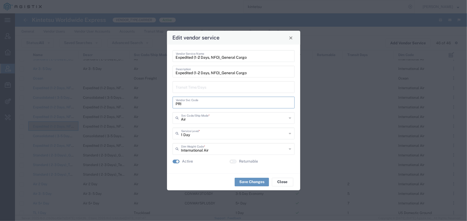
drag, startPoint x: 182, startPoint y: 104, endPoint x: 171, endPoint y: 104, distance: 11.0
click at [171, 104] on div "Expedited (1-2 Days, NFO)_General Cargo Vendor Service Name Expedited (1-2 Days…" at bounding box center [233, 109] width 133 height 129
drag, startPoint x: 289, startPoint y: 39, endPoint x: 277, endPoint y: 39, distance: 12.3
click at [289, 39] on span "Close" at bounding box center [291, 38] width 4 height 4
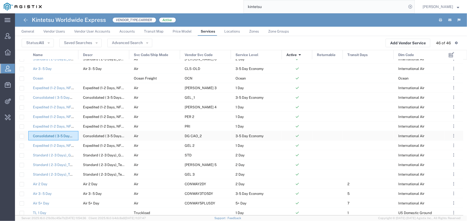
click at [50, 135] on link "Consolidated ( 3-5 Days)_Temperature Controlled 2-8C with DGR" at bounding box center [85, 136] width 105 height 4
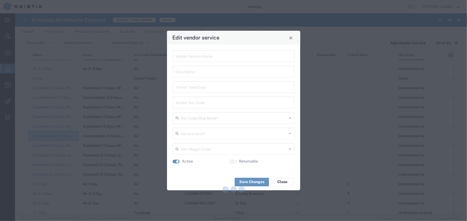
type input "Consolidated ( 3-5 Days)_Temperature Controlled 2-8C with DGR"
type input "DG CAO_2"
type input "Air"
type input "3-5 Day Economy"
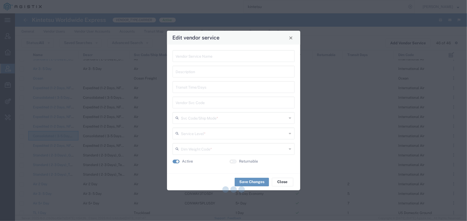
type input "International Air"
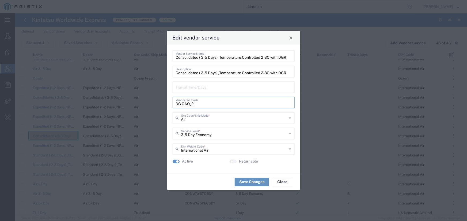
drag, startPoint x: 194, startPoint y: 104, endPoint x: 171, endPoint y: 104, distance: 23.0
click at [171, 104] on div "Consolidated ( 3-5 Days)_Temperature Controlled 2-8C with DGR Vendor Service Na…" at bounding box center [233, 109] width 133 height 129
click at [293, 37] on button "Close" at bounding box center [290, 37] width 7 height 7
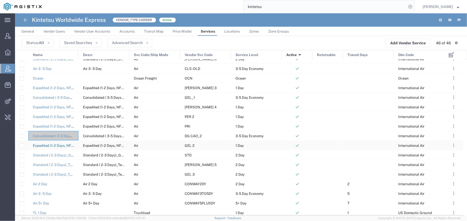
click at [51, 144] on link "Expedited (1-2 Days, NFO)_Temperature Controlled 2-8C" at bounding box center [78, 146] width 91 height 4
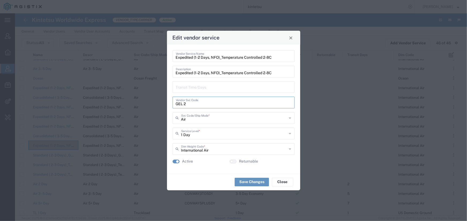
drag, startPoint x: 185, startPoint y: 104, endPoint x: 170, endPoint y: 104, distance: 15.0
click at [170, 104] on div "Expedited (1-2 Days, NFO)_Temperature Controlled 2-8C Vendor Service Name Exped…" at bounding box center [233, 109] width 133 height 129
click at [290, 39] on span "Close" at bounding box center [291, 38] width 4 height 4
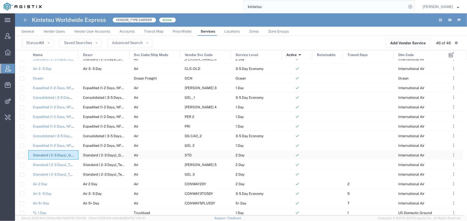
click at [59, 155] on link "Standard ( 2-3 Days)_General Cargo" at bounding box center [62, 155] width 59 height 4
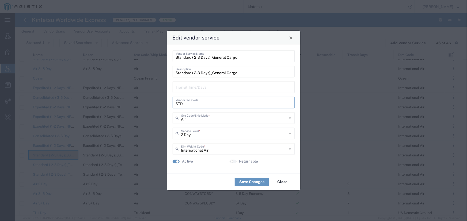
drag, startPoint x: 182, startPoint y: 104, endPoint x: 169, endPoint y: 105, distance: 12.8
click at [169, 105] on div "Standard ( 2-3 Days)_General Cargo Vendor Service Name Standard ( 2-3 Days)_Gen…" at bounding box center [233, 109] width 133 height 129
click at [289, 38] on span "Close" at bounding box center [291, 38] width 4 height 4
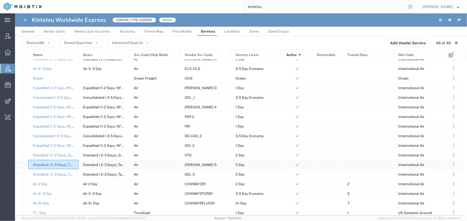
click at [47, 165] on link "Standard ( 2-3 Days)_Temperature Controlled 2-8C with DGR" at bounding box center [82, 165] width 98 height 4
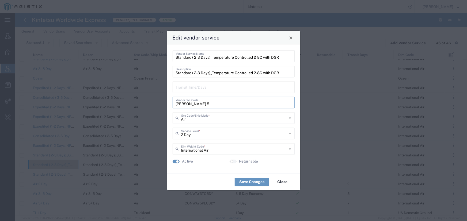
drag, startPoint x: 192, startPoint y: 104, endPoint x: 170, endPoint y: 104, distance: 22.5
click at [170, 104] on div "Standard ( 2-3 Days)_Temperature Controlled 2-8C with DGR Vendor Service Name S…" at bounding box center [233, 109] width 133 height 129
click at [292, 39] on button "Close" at bounding box center [290, 37] width 7 height 7
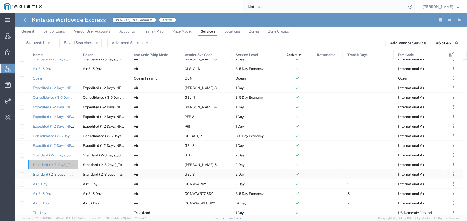
click at [55, 174] on link "Standard ( 2-3 Days)_Temperature Controlled 2-8C" at bounding box center [74, 175] width 82 height 4
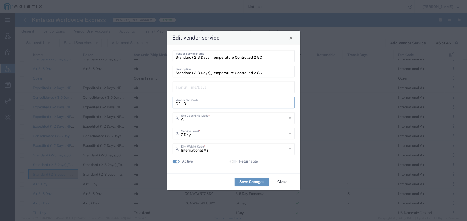
drag, startPoint x: 186, startPoint y: 104, endPoint x: 171, endPoint y: 105, distance: 15.0
click at [171, 105] on div "Standard ( 2-3 Days)_Temperature Controlled 2-8C Vendor Service Name Standard (…" at bounding box center [233, 109] width 133 height 129
click at [289, 39] on span "Close" at bounding box center [291, 38] width 4 height 4
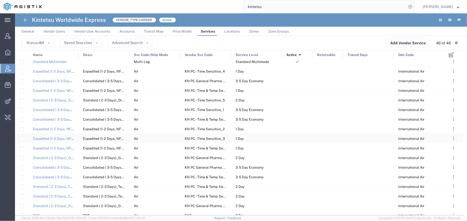
scroll to position [286, 0]
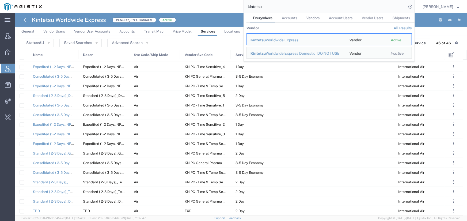
drag, startPoint x: 265, startPoint y: 5, endPoint x: 211, endPoint y: 5, distance: 53.5
click at [211, 5] on div "kintetsu Everywhere Accounts Vendors Account Users Vendor Users Shipments Vendo…" at bounding box center [229, 6] width 369 height 13
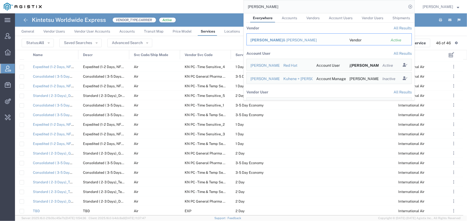
click at [260, 39] on span "[PERSON_NAME]" at bounding box center [266, 40] width 32 height 4
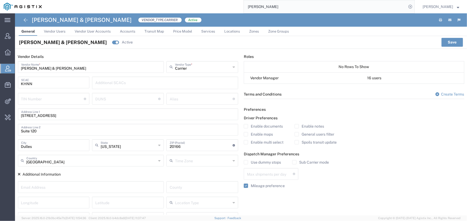
click at [209, 30] on span "Services" at bounding box center [208, 31] width 14 height 4
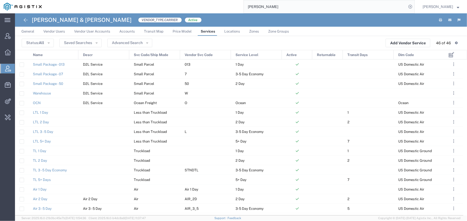
click at [45, 54] on div "Name" at bounding box center [54, 55] width 50 height 10
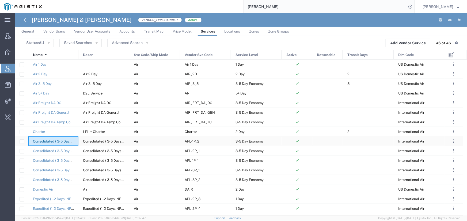
click at [64, 142] on link "Consolidated ( 3-5 Days)_DGR Cargo Aircraft Only" at bounding box center [73, 142] width 81 height 4
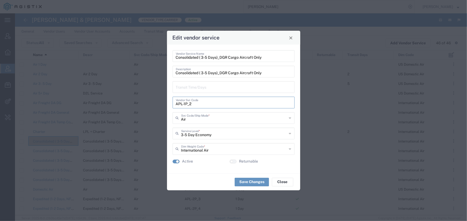
drag, startPoint x: 191, startPoint y: 104, endPoint x: 172, endPoint y: 103, distance: 19.3
click at [172, 103] on div "APL-1P_2 Vendor Svc Code" at bounding box center [233, 103] width 122 height 12
click at [289, 40] on button "Close" at bounding box center [290, 37] width 7 height 7
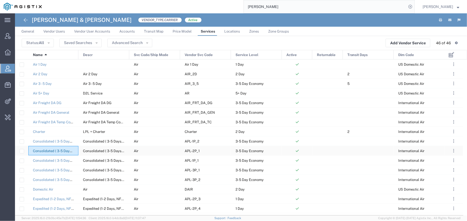
click at [48, 151] on link "Consolidated ( 3-5 Days)_Dry Ice Cargo" at bounding box center [64, 151] width 63 height 4
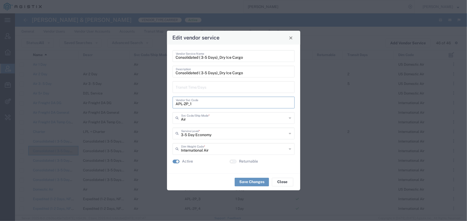
drag, startPoint x: 191, startPoint y: 105, endPoint x: 171, endPoint y: 105, distance: 20.1
click at [171, 105] on div "Consolidated ( 3-5 Days)_Dry Ice Cargo Vendor Service Name Consolidated ( 3-5 D…" at bounding box center [233, 109] width 133 height 129
click at [290, 39] on span "Close" at bounding box center [291, 38] width 4 height 4
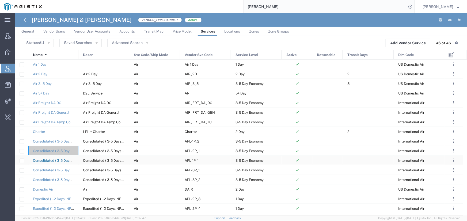
click at [45, 160] on link "Consolidated ( 3-5 Days)_General Cargo" at bounding box center [65, 161] width 65 height 4
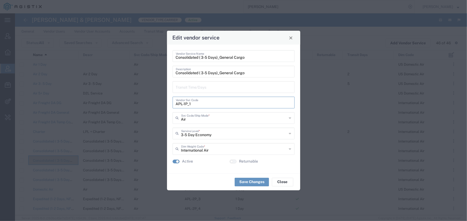
drag, startPoint x: 191, startPoint y: 105, endPoint x: 174, endPoint y: 107, distance: 17.3
click at [174, 107] on div "APL-1P_1 Vendor Svc Code" at bounding box center [233, 103] width 122 height 12
click at [291, 38] on span "Close" at bounding box center [291, 38] width 4 height 4
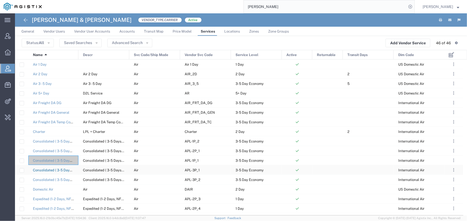
click at [48, 170] on link "Consolidated ( 3-5 Days)_Temperature Controlled 2-8C" at bounding box center [77, 170] width 88 height 4
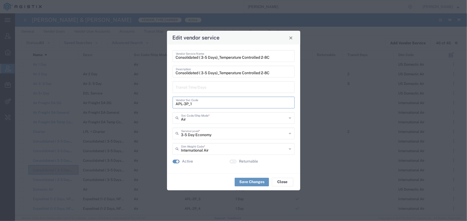
drag, startPoint x: 192, startPoint y: 104, endPoint x: 172, endPoint y: 105, distance: 19.5
click at [172, 105] on div "APL-3P_1 Vendor Svc Code" at bounding box center [233, 103] width 122 height 12
click at [292, 40] on button "Close" at bounding box center [290, 37] width 7 height 7
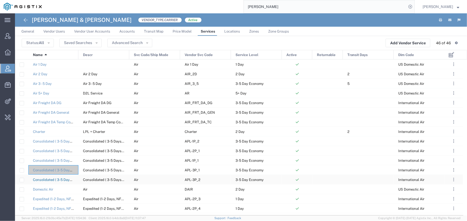
click at [54, 180] on link "Consolidated ( 3-5 Days)_Temperature Controlled 2-8C with DGR" at bounding box center [85, 180] width 105 height 4
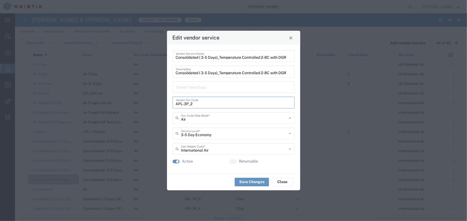
drag, startPoint x: 194, startPoint y: 106, endPoint x: 174, endPoint y: 106, distance: 19.8
click at [174, 106] on div "APL-3P_2 Vendor Svc Code" at bounding box center [233, 103] width 122 height 12
click at [294, 38] on button "Close" at bounding box center [290, 37] width 7 height 7
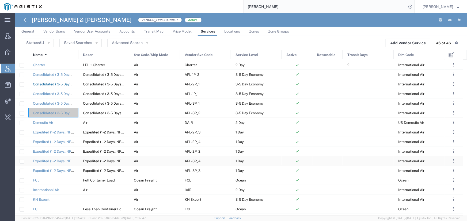
scroll to position [73, 0]
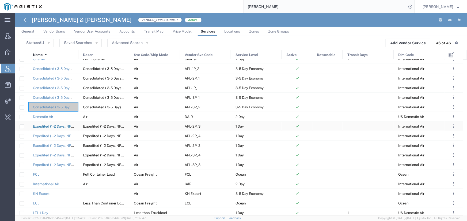
click at [61, 127] on link "Expedited (1-2 Days, NFO)_DGR Cargo Aircraft Only" at bounding box center [74, 127] width 83 height 4
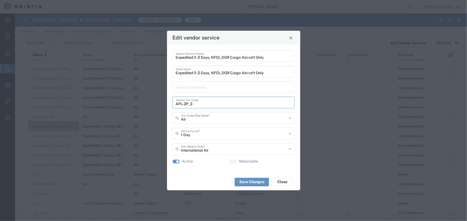
drag, startPoint x: 192, startPoint y: 105, endPoint x: 175, endPoint y: 105, distance: 17.1
click at [175, 105] on div "APL-2P_3 Vendor Svc Code" at bounding box center [233, 103] width 122 height 12
click at [291, 40] on button "Close" at bounding box center [290, 37] width 7 height 7
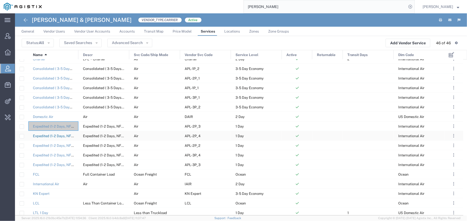
click at [49, 134] on link "Expedited (1-2 Days, NFO)_Dry Ice Cargo" at bounding box center [65, 136] width 65 height 4
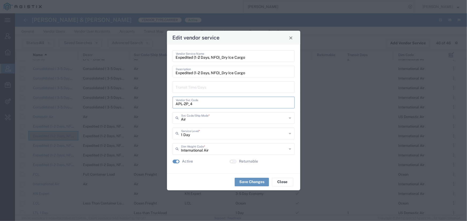
drag, startPoint x: 192, startPoint y: 104, endPoint x: 173, endPoint y: 104, distance: 19.2
click at [173, 104] on div "APL-2P_4 Vendor Svc Code" at bounding box center [233, 103] width 122 height 12
click at [292, 39] on button "Close" at bounding box center [290, 37] width 7 height 7
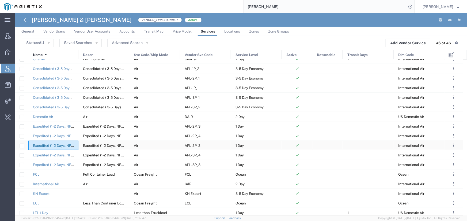
click at [50, 145] on link "Expedited (1-2 Days, NFO)_General Cargo" at bounding box center [66, 146] width 67 height 4
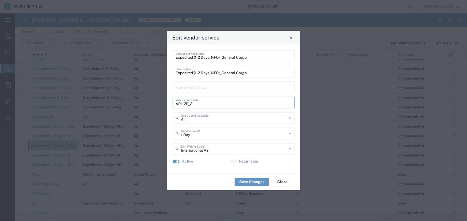
drag, startPoint x: 192, startPoint y: 104, endPoint x: 170, endPoint y: 105, distance: 22.5
click at [170, 105] on div "Expedited (1-2 Days, NFO)_General Cargo Vendor Service Name Expedited (1-2 Days…" at bounding box center [233, 109] width 133 height 129
click at [289, 39] on span "Close" at bounding box center [291, 38] width 4 height 4
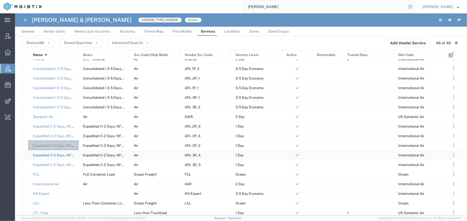
click at [50, 154] on link "Expedited (1-2 Days, NFO)_Temperature Controlled 2-8C" at bounding box center [78, 155] width 91 height 4
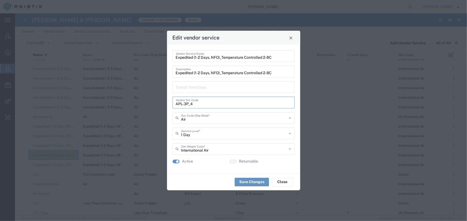
drag, startPoint x: 194, startPoint y: 105, endPoint x: 173, endPoint y: 107, distance: 20.9
click at [173, 107] on div "APL-3P_4 Vendor Svc Code" at bounding box center [233, 103] width 122 height 12
click at [291, 40] on span "Close" at bounding box center [291, 38] width 4 height 4
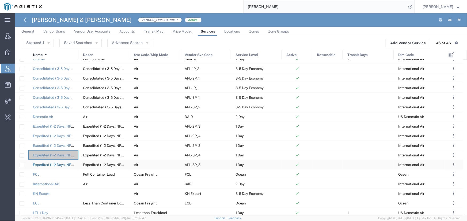
click at [64, 163] on link "Expedited (1-2 Days, NFO)_Temperature Controlled 2-8C with DGR" at bounding box center [86, 165] width 107 height 4
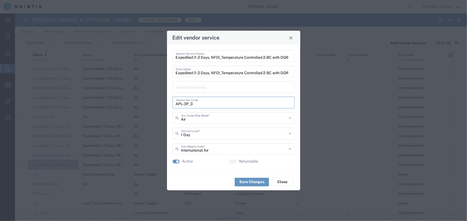
drag, startPoint x: 192, startPoint y: 104, endPoint x: 171, endPoint y: 104, distance: 20.9
click at [171, 104] on div "Expedited (1-2 Days, NFO)_Temperature Controlled 2-8C with DGR Vendor Service N…" at bounding box center [233, 109] width 133 height 129
click at [291, 39] on span "Close" at bounding box center [291, 38] width 4 height 4
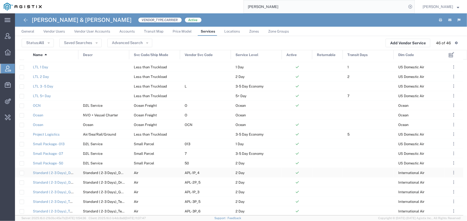
scroll to position [243, 0]
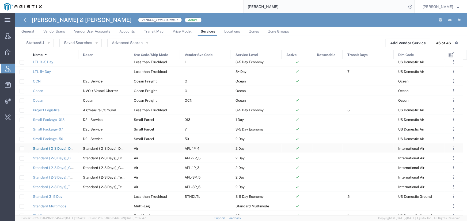
click at [69, 148] on link "Standard ( 2-3 Days)_DGR Cargo Aircraft only" at bounding box center [70, 149] width 74 height 4
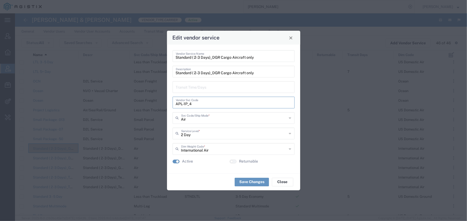
drag, startPoint x: 191, startPoint y: 104, endPoint x: 170, endPoint y: 104, distance: 21.7
click at [170, 104] on div "Standard ( 2-3 Days)_DGR Cargo Aircraft only Vendor Service Name Standard ( 2-3…" at bounding box center [233, 109] width 133 height 129
click at [288, 37] on button "Close" at bounding box center [290, 37] width 7 height 7
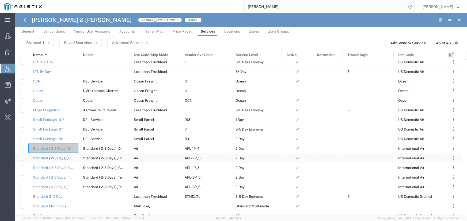
click at [53, 158] on link "Standard ( 2-3 Days)_Dry Ice Cargo" at bounding box center [61, 158] width 57 height 4
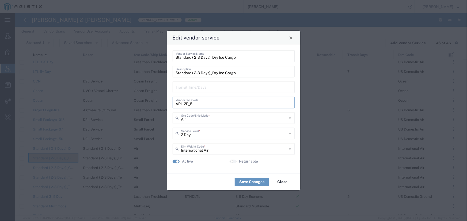
drag, startPoint x: 192, startPoint y: 104, endPoint x: 160, endPoint y: 106, distance: 31.3
click at [164, 105] on div "Edit vendor service Standard ( 2-3 Days)_Dry Ice Cargo Vendor Service Name Stan…" at bounding box center [233, 110] width 467 height 221
click at [291, 38] on span "Close" at bounding box center [291, 38] width 4 height 4
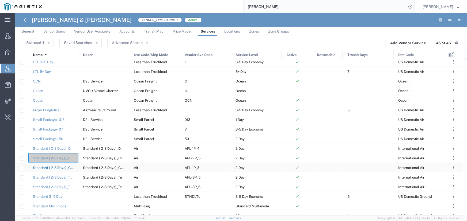
click at [60, 168] on link "Standard ( 2-3 Days)_General Cargo" at bounding box center [62, 168] width 59 height 4
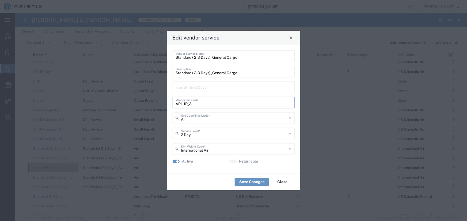
drag, startPoint x: 192, startPoint y: 104, endPoint x: 174, endPoint y: 106, distance: 18.6
click at [174, 106] on div "APL-1P_3 Vendor Svc Code" at bounding box center [233, 103] width 122 height 12
click at [291, 38] on span "Close" at bounding box center [291, 38] width 4 height 4
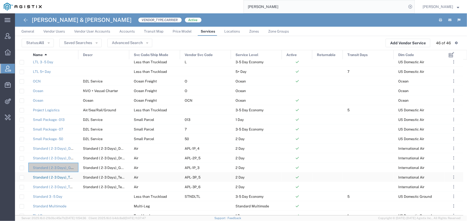
click at [59, 178] on link "Standard ( 2-3 Days)_Temperature Controlled 2-8C" at bounding box center [74, 178] width 82 height 4
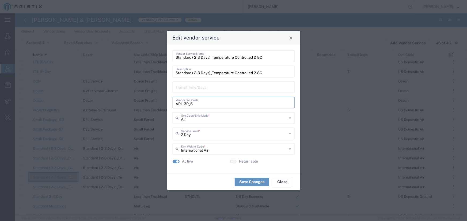
drag, startPoint x: 193, startPoint y: 104, endPoint x: 171, endPoint y: 106, distance: 21.5
click at [171, 106] on div "Standard ( 2-3 Days)_Temperature Controlled 2-8C Vendor Service Name Standard (…" at bounding box center [233, 109] width 133 height 129
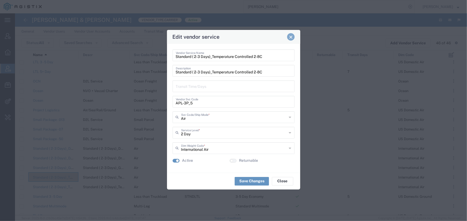
click at [291, 41] on div "Edit vendor service" at bounding box center [233, 37] width 133 height 14
click at [291, 37] on span "Close" at bounding box center [291, 37] width 4 height 4
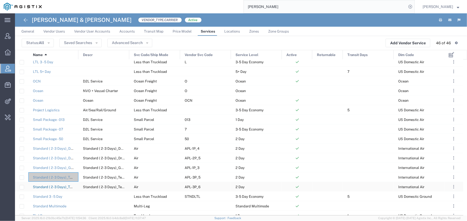
click at [59, 186] on link "Standard ( 2-3 Days)_Temperature Controlled 2-8C with DGR" at bounding box center [82, 187] width 98 height 4
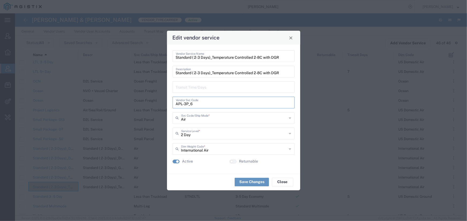
drag, startPoint x: 192, startPoint y: 104, endPoint x: 169, endPoint y: 104, distance: 23.0
click at [169, 104] on div "Standard ( 2-3 Days)_Temperature Controlled 2-8C with DGR Vendor Service Name S…" at bounding box center [233, 109] width 133 height 129
click at [290, 40] on span "Close" at bounding box center [291, 38] width 4 height 4
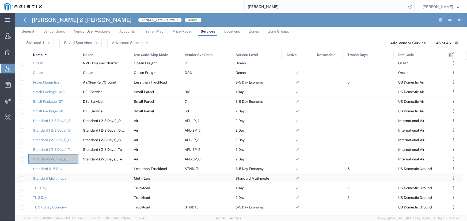
scroll to position [286, 0]
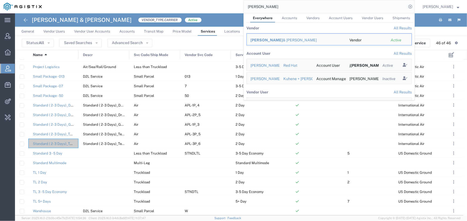
drag, startPoint x: 264, startPoint y: 7, endPoint x: 176, endPoint y: 10, distance: 87.5
click at [176, 10] on div "[PERSON_NAME] Everywhere Accounts Vendors Account Users Vendor Users Shipments …" at bounding box center [229, 6] width 369 height 13
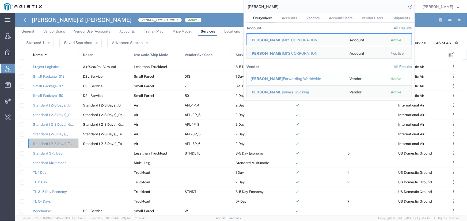
click at [286, 78] on div "[PERSON_NAME] Forwarding Worldwide" at bounding box center [295, 79] width 91 height 6
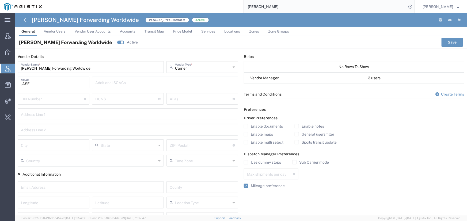
click at [205, 33] on span "Services" at bounding box center [208, 31] width 14 height 4
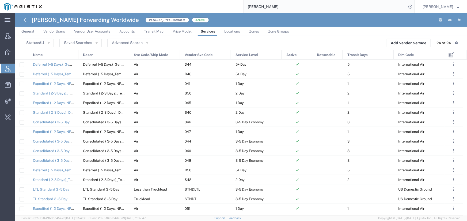
click at [56, 53] on div "Name" at bounding box center [54, 55] width 50 height 10
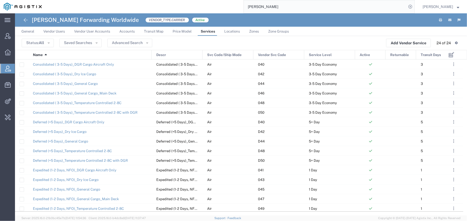
drag, startPoint x: 78, startPoint y: 56, endPoint x: 151, endPoint y: 72, distance: 75.0
click at [151, 72] on div "Name 1 Descr Svc Code/Ship Mode Vendor Svc Code Service Level Active Returnable…" at bounding box center [241, 133] width 452 height 166
click at [75, 66] on link "Consolidated ( 3-5 Days)_DGR Cargo Aircraft Only" at bounding box center [73, 65] width 81 height 4
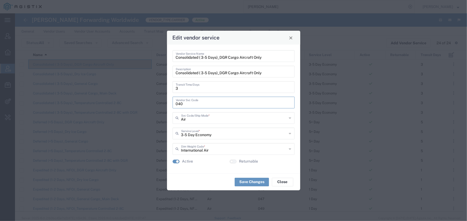
drag, startPoint x: 184, startPoint y: 103, endPoint x: 167, endPoint y: 102, distance: 17.1
click at [167, 102] on div "Consolidated ( 3-5 Days)_DGR Cargo Aircraft Only Vendor Service Name Consolidat…" at bounding box center [233, 109] width 133 height 129
click at [291, 40] on button "Close" at bounding box center [290, 37] width 7 height 7
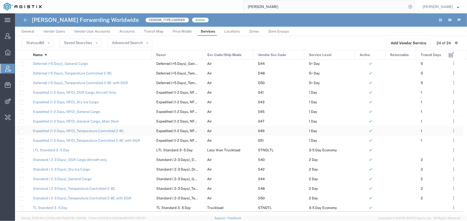
scroll to position [78, 0]
click at [50, 207] on link "TL Standard 3 - 5 Day" at bounding box center [50, 208] width 34 height 4
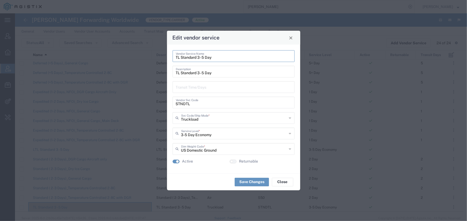
drag, startPoint x: 211, startPoint y: 57, endPoint x: 174, endPoint y: 58, distance: 37.2
click at [174, 58] on div "TL Standard 3 - 5 Day Vendor Service Name" at bounding box center [233, 56] width 122 height 12
drag, startPoint x: 191, startPoint y: 105, endPoint x: 164, endPoint y: 106, distance: 26.5
click at [164, 106] on div "Edit vendor service TL Standard 3 - 5 Day Vendor Service Name TL Standard 3 - 5…" at bounding box center [233, 110] width 467 height 221
click at [291, 37] on span "Close" at bounding box center [291, 38] width 4 height 4
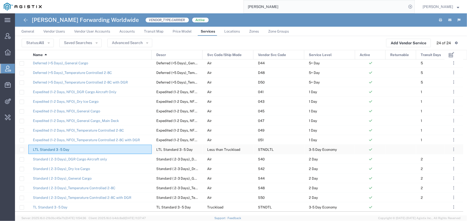
click at [66, 148] on link "LTL Standard 3 - 5 Day" at bounding box center [51, 150] width 36 height 4
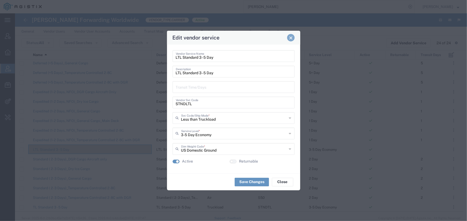
click at [290, 39] on span "Close" at bounding box center [291, 38] width 4 height 4
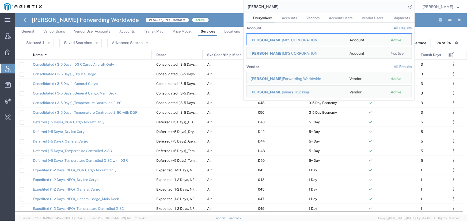
drag, startPoint x: 258, startPoint y: 6, endPoint x: 229, endPoint y: 9, distance: 28.6
click at [229, 9] on div "[PERSON_NAME] Everywhere Accounts Vendors Account Users Vendor Users Shipments …" at bounding box center [229, 6] width 369 height 13
click at [259, 80] on span "[PERSON_NAME]" at bounding box center [273, 79] width 32 height 4
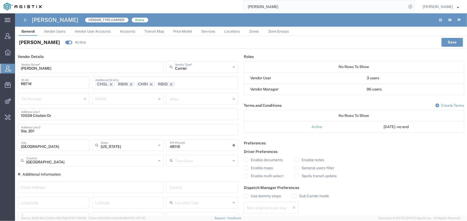
click at [207, 31] on span "Services" at bounding box center [208, 31] width 14 height 4
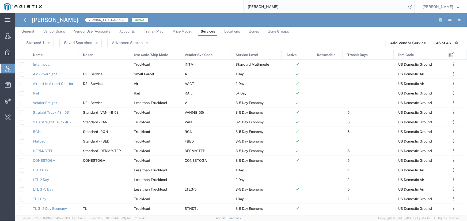
click at [293, 53] on span "Active" at bounding box center [291, 55] width 10 height 10
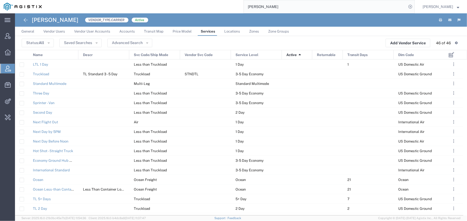
click at [293, 53] on span "Active" at bounding box center [291, 55] width 10 height 10
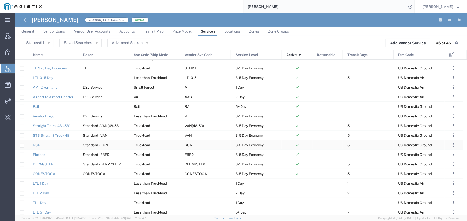
scroll to position [73, 0]
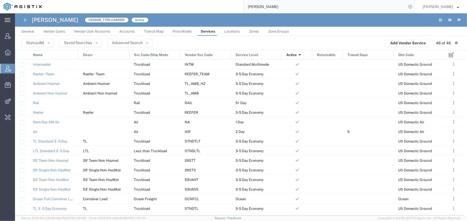
click at [269, 8] on input "[PERSON_NAME]" at bounding box center [325, 6] width 163 height 13
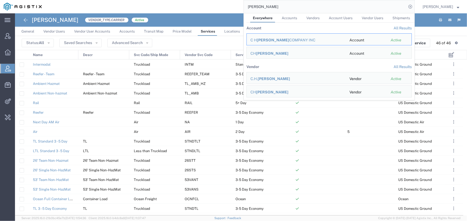
drag, startPoint x: 269, startPoint y: 8, endPoint x: 226, endPoint y: 9, distance: 43.3
click at [226, 9] on div "[PERSON_NAME] Everywhere Accounts Vendors Account Users Vendor Users Shipments …" at bounding box center [229, 6] width 369 height 13
click at [263, 42] on div "[PERSON_NAME] Molecular" at bounding box center [295, 40] width 91 height 6
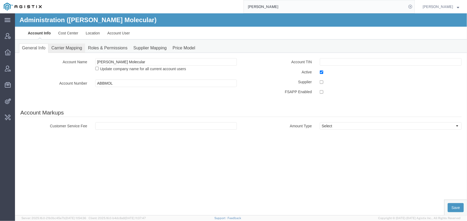
click at [70, 47] on link "Carrier Mapping" at bounding box center [66, 47] width 37 height 9
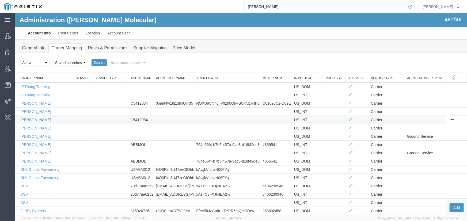
click at [32, 120] on link "[PERSON_NAME]" at bounding box center [35, 120] width 31 height 4
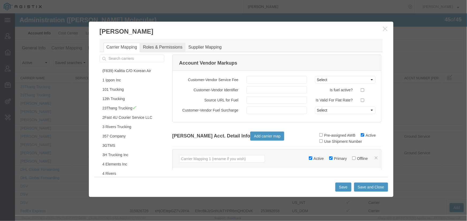
click at [160, 48] on link "Roles & Permissions" at bounding box center [162, 47] width 45 height 9
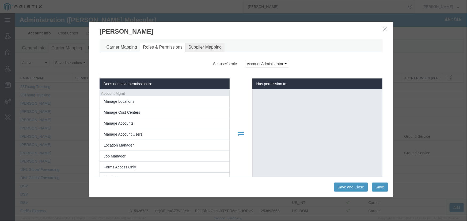
click at [201, 47] on link "Supplier Mapping" at bounding box center [204, 47] width 39 height 9
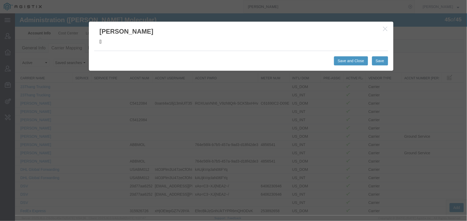
click at [385, 31] on button "button" at bounding box center [385, 28] width 7 height 7
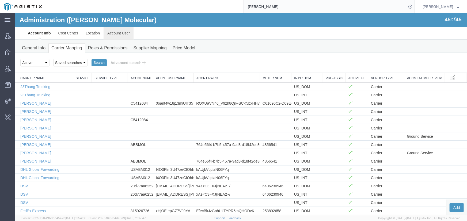
click at [112, 33] on link "Account User" at bounding box center [118, 32] width 30 height 13
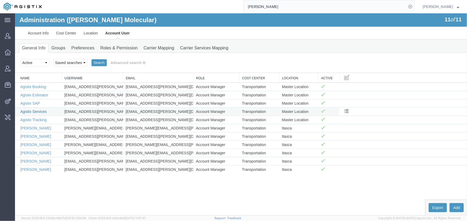
click at [30, 110] on link "Agistix Services" at bounding box center [33, 111] width 26 height 4
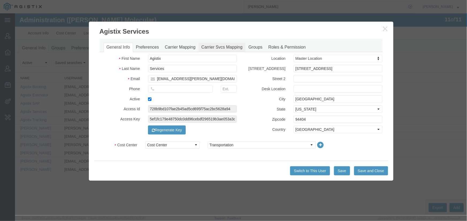
click at [212, 47] on link "Carrier Svcs Mapping" at bounding box center [221, 47] width 47 height 9
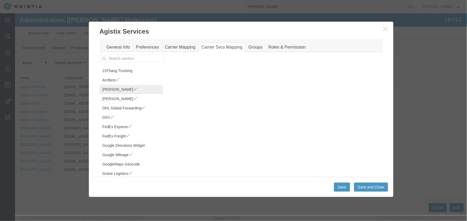
click at [116, 90] on link "[PERSON_NAME]" at bounding box center [130, 89] width 63 height 9
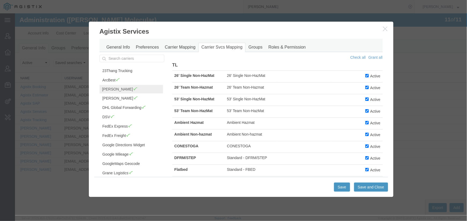
click at [386, 30] on icon "button" at bounding box center [385, 28] width 4 height 5
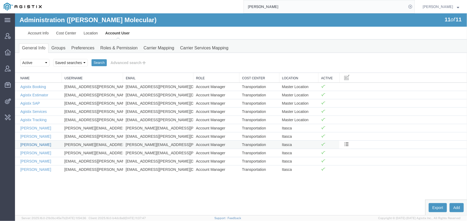
click at [27, 144] on link "[PERSON_NAME]" at bounding box center [35, 144] width 31 height 4
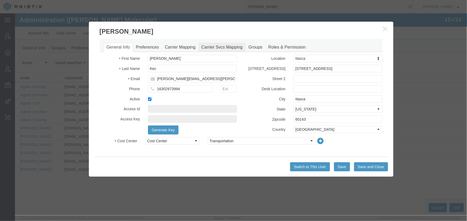
click at [219, 46] on link "Carrier Svcs Mapping" at bounding box center [221, 47] width 47 height 9
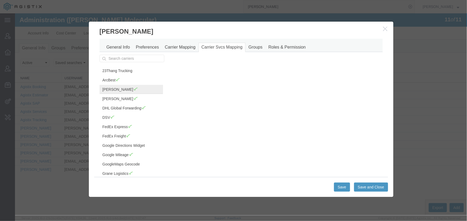
click at [116, 88] on link "[PERSON_NAME]" at bounding box center [130, 89] width 63 height 9
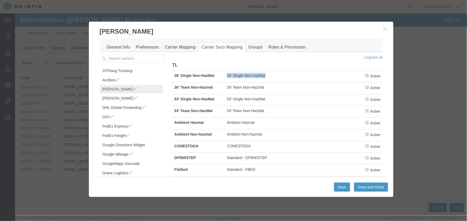
drag, startPoint x: 225, startPoint y: 76, endPoint x: 263, endPoint y: 75, distance: 38.0
click at [263, 75] on td "26' Single Non-HazMat" at bounding box center [250, 76] width 53 height 12
copy td "26' Single Non-HazMat"
drag, startPoint x: 225, startPoint y: 88, endPoint x: 262, endPoint y: 89, distance: 36.4
click at [262, 89] on td "26' Team Non-Hazmat" at bounding box center [250, 88] width 53 height 12
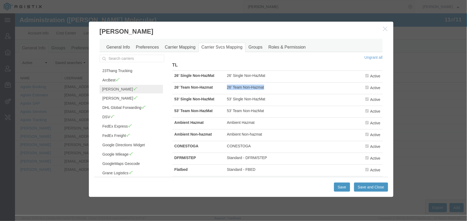
copy td "26' Team Non-Hazmat"
drag, startPoint x: 225, startPoint y: 99, endPoint x: 264, endPoint y: 99, distance: 38.8
click at [264, 99] on td "53' Single Non-HazMat" at bounding box center [250, 100] width 53 height 12
copy td "53' Single Non-HazMat"
drag, startPoint x: 226, startPoint y: 112, endPoint x: 263, endPoint y: 112, distance: 37.4
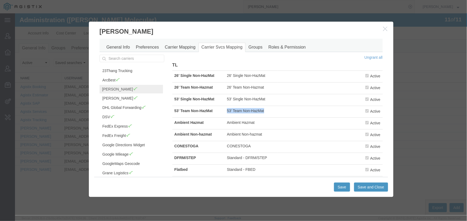
click at [263, 112] on td "53' Team Non-HazMat" at bounding box center [250, 112] width 53 height 12
copy td "53' Team Non-HazMat"
drag, startPoint x: 225, startPoint y: 124, endPoint x: 252, endPoint y: 124, distance: 27.3
click at [252, 124] on td "Ambient Hazmat" at bounding box center [250, 123] width 53 height 12
copy td "Ambient Hazmat"
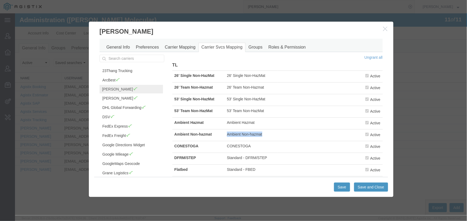
drag, startPoint x: 225, startPoint y: 135, endPoint x: 262, endPoint y: 136, distance: 36.9
click at [262, 136] on td "Ambient Non-hazmat" at bounding box center [250, 135] width 53 height 12
copy td "Ambient Non-hazmat"
drag, startPoint x: 226, startPoint y: 147, endPoint x: 248, endPoint y: 148, distance: 22.5
click at [248, 148] on td "CONESTOGA" at bounding box center [250, 147] width 53 height 12
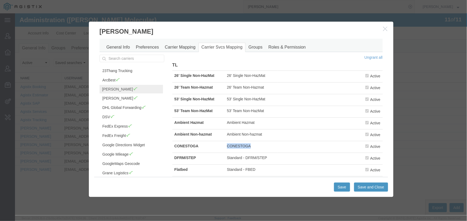
copy td "CONESTOGA"
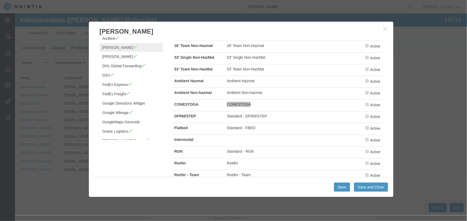
scroll to position [48, 0]
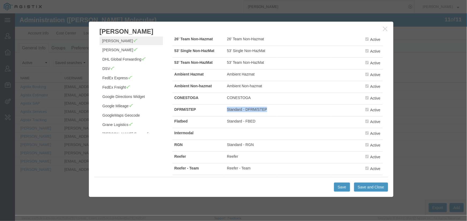
drag, startPoint x: 226, startPoint y: 110, endPoint x: 264, endPoint y: 111, distance: 38.5
click at [264, 111] on td "Standard - DFRM/STEP" at bounding box center [250, 110] width 53 height 12
copy td "Standard - DFRM/STEP"
drag, startPoint x: 225, startPoint y: 121, endPoint x: 255, endPoint y: 121, distance: 29.4
click at [255, 121] on td "Standard - FBED" at bounding box center [250, 122] width 53 height 12
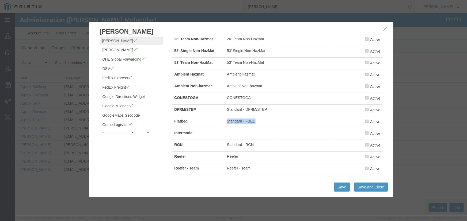
copy td "Standard - FBED"
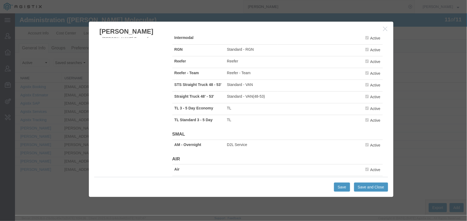
scroll to position [146, 0]
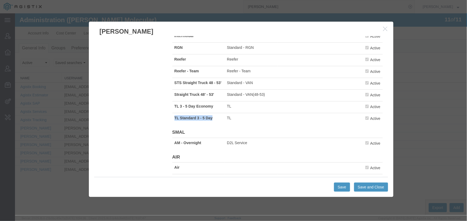
drag, startPoint x: 211, startPoint y: 120, endPoint x: 171, endPoint y: 120, distance: 39.6
click at [172, 120] on td "TL Standard 3 - 5 Day" at bounding box center [198, 119] width 53 height 12
click at [385, 28] on icon "button" at bounding box center [385, 28] width 4 height 5
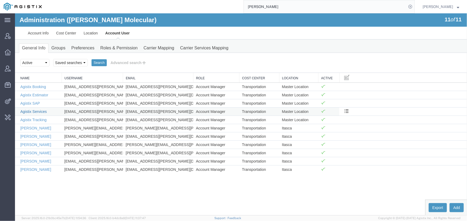
click at [32, 110] on link "Agistix Services" at bounding box center [33, 111] width 26 height 4
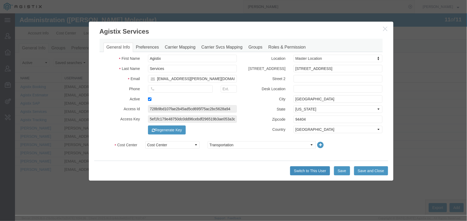
click at [304, 169] on button "Switch to This User" at bounding box center [310, 170] width 40 height 9
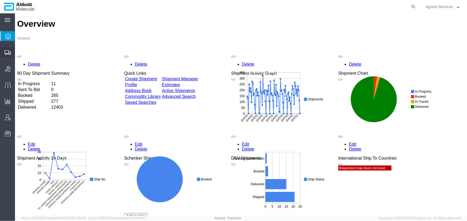
click at [0, 0] on span "Shipment Manager" at bounding box center [0, 0] width 0 height 0
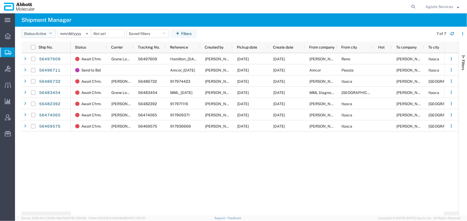
click at [54, 33] on button "Status: Active" at bounding box center [38, 33] width 34 height 9
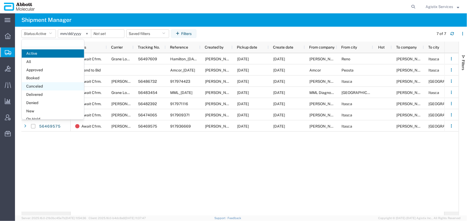
click at [39, 85] on span "Canceled" at bounding box center [53, 86] width 62 height 8
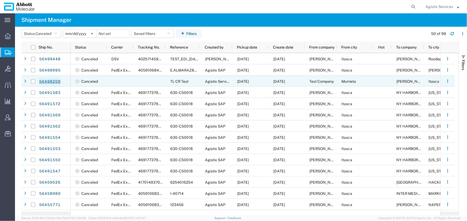
click at [43, 80] on link "56498209" at bounding box center [50, 82] width 22 height 9
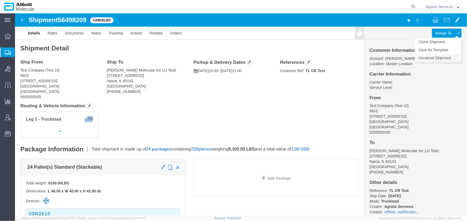
click link "Uncancel Shipment"
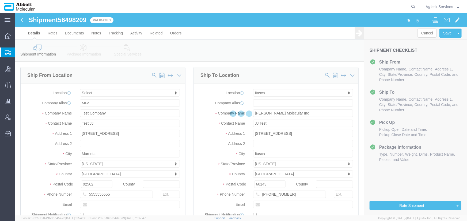
select select
select select "48454"
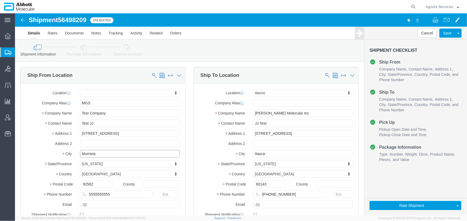
click input "Murrieta"
drag, startPoint x: 87, startPoint y: 141, endPoint x: 58, endPoint y: 138, distance: 29.0
click div "City Murrieta"
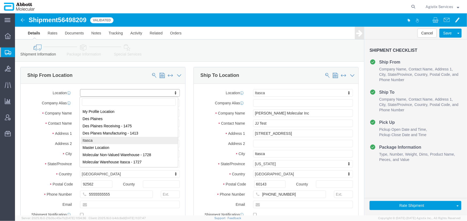
select select "48454"
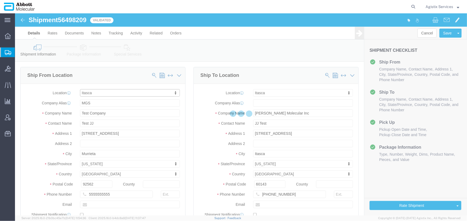
type input "Abbott Molecular Inc"
type input "[STREET_ADDRESS]"
type input "Itasca"
type input "60143"
type input "224-361-7088"
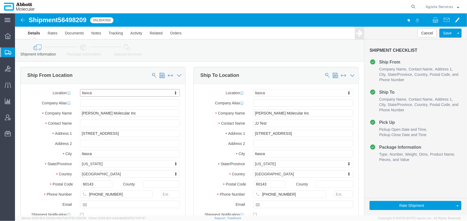
select select "IL"
drag, startPoint x: 252, startPoint y: 141, endPoint x: 217, endPoint y: 141, distance: 35.8
click div "City Itasca"
type input "reno"
click p "- Hamilton Company - (Ryan Tessers) 645 Edison Way, Bldg 6, Reno, NV, 89502, US"
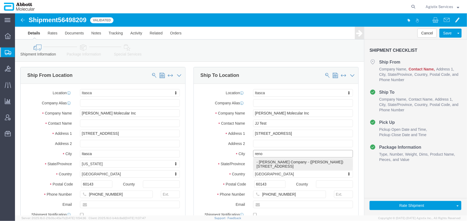
select select
type input "Hamilton Company"
type input "Ryan Tessers"
type input "645 Edison Way"
type input "Bldg 6"
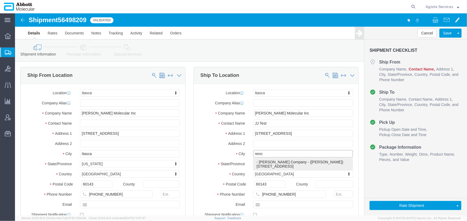
type input "Reno"
type input "89502"
type input "7758583000"
type input "271"
select select "NV"
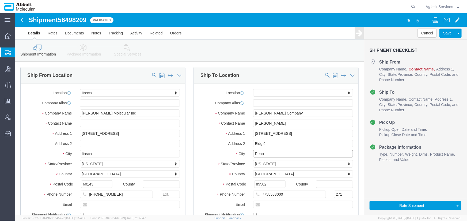
type input "Reno"
select select
click input "text"
type input "Test-JJ"
drag, startPoint x: 265, startPoint y: 111, endPoint x: 220, endPoint y: 109, distance: 44.7
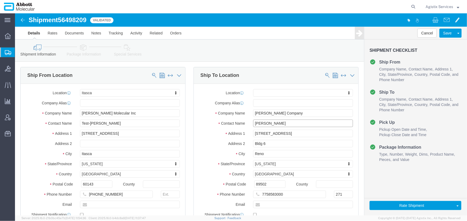
click div "Contact Name Ryan Tessers"
type input "Test-JJ"
click button "Rate Shipment"
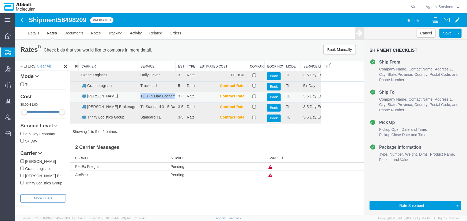
drag, startPoint x: 140, startPoint y: 96, endPoint x: 178, endPoint y: 97, distance: 37.7
click at [178, 97] on tr "C.H. Robinson TL 3 - 5 Day Economy 3 - 5 Business Days Rate Contract Rate Book …" at bounding box center [217, 97] width 294 height 11
copy td "TL 3 - 5 Day Economy"
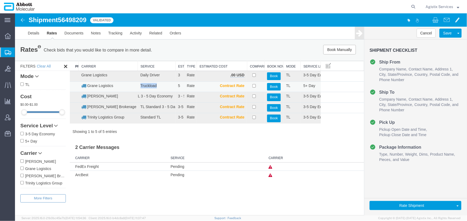
drag, startPoint x: 156, startPoint y: 86, endPoint x: 140, endPoint y: 87, distance: 16.6
click at [140, 87] on td "Truckload" at bounding box center [155, 86] width 37 height 11
copy td "Truckload"
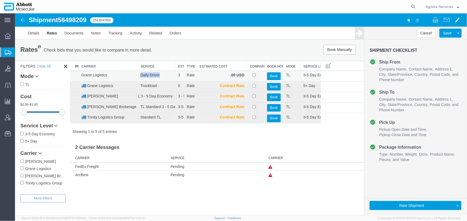
drag, startPoint x: 160, startPoint y: 74, endPoint x: 140, endPoint y: 75, distance: 20.1
click at [140, 75] on td "Daily Driver" at bounding box center [155, 76] width 37 height 11
copy td "Daily Driver"
click at [434, 9] on span "Agistix Services" at bounding box center [439, 7] width 28 height 6
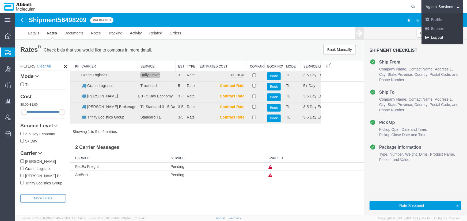
click at [434, 36] on link "Logout" at bounding box center [442, 37] width 42 height 9
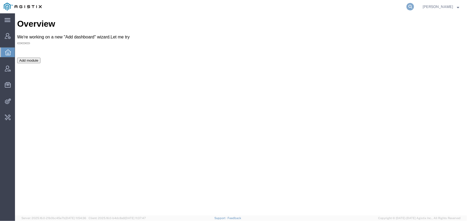
click at [409, 5] on icon at bounding box center [409, 6] width 7 height 7
type input "[PERSON_NAME]"
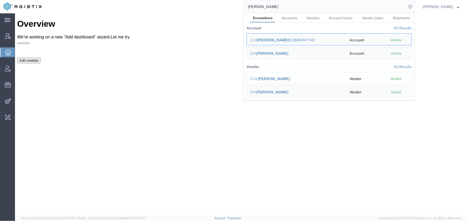
click at [264, 79] on span "[PERSON_NAME]" at bounding box center [273, 79] width 32 height 4
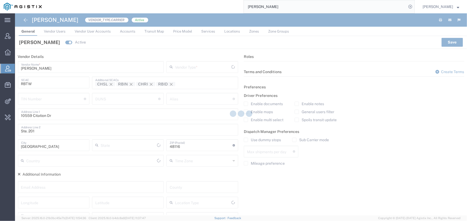
type input "Carrier"
type input "[US_STATE]"
type input "[GEOGRAPHIC_DATA]"
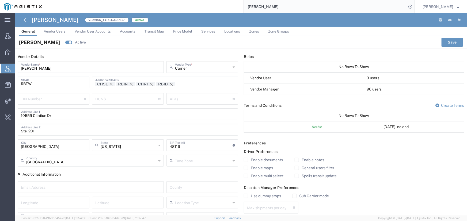
click at [206, 33] on span "Services" at bounding box center [208, 31] width 14 height 4
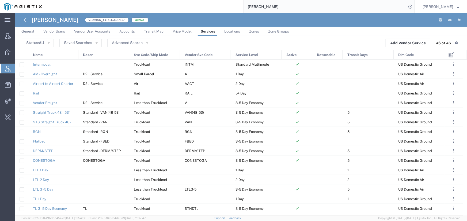
click at [35, 56] on span "Name" at bounding box center [38, 55] width 10 height 10
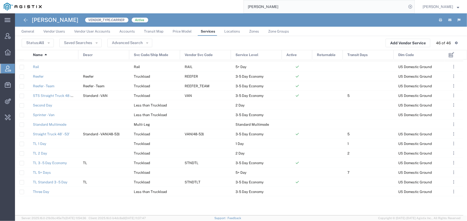
scroll to position [286, 0]
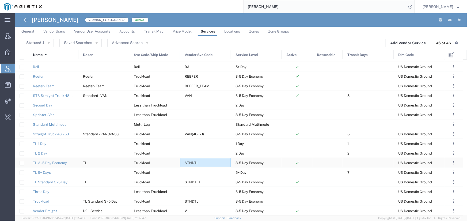
drag, startPoint x: 201, startPoint y: 164, endPoint x: 189, endPoint y: 164, distance: 11.5
click at [189, 164] on div "STNDTL" at bounding box center [205, 162] width 51 height 9
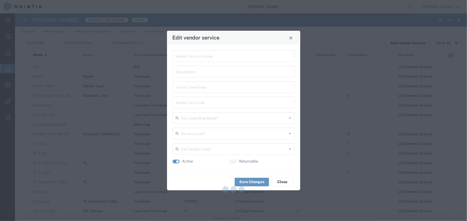
type input "TL 3 - 5 Day Economy"
type input "TL"
type input "STNDTL"
type input "Truckload"
type input "3-5 Day Economy"
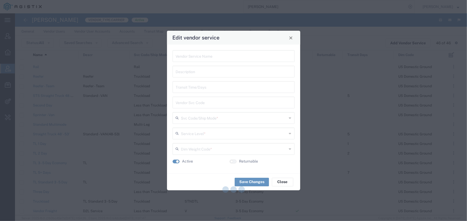
type input "US Domestic Ground"
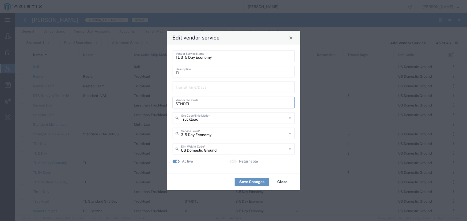
drag, startPoint x: 190, startPoint y: 103, endPoint x: 171, endPoint y: 103, distance: 19.2
click at [171, 103] on div "TL 3 - 5 Day Economy Vendor Service Name TL Description Transit Time/Days STNDT…" at bounding box center [233, 109] width 133 height 129
click at [289, 38] on span "Close" at bounding box center [291, 38] width 4 height 4
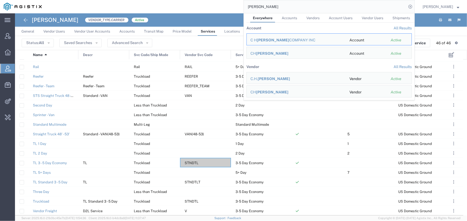
drag, startPoint x: 272, startPoint y: 6, endPoint x: 210, endPoint y: 4, distance: 62.3
click at [210, 4] on div "[PERSON_NAME] Everywhere Accounts Vendors Account Users Vendor Users Shipments …" at bounding box center [229, 6] width 369 height 13
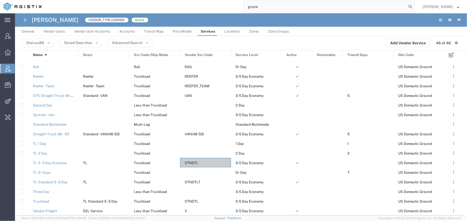
type input "grane"
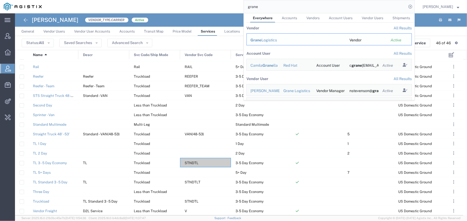
click at [267, 42] on div "Grane Logistics" at bounding box center [295, 40] width 91 height 6
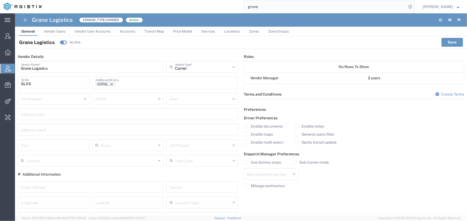
click at [210, 32] on span "Services" at bounding box center [208, 31] width 14 height 4
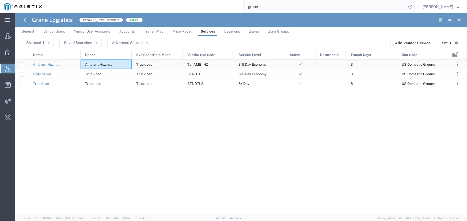
click at [100, 64] on span "Ambient Hazmat" at bounding box center [98, 65] width 27 height 4
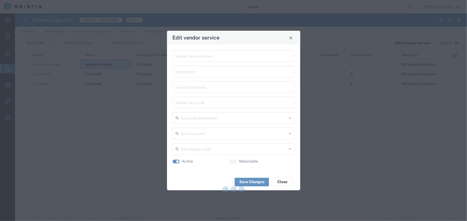
type input "Ambient Hazmat"
type input "3"
type input "TL_AMB_HZ"
type input "Truckload"
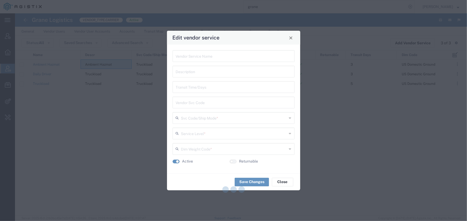
type input "3-5 Day Economy"
type input "US Domestic Ground"
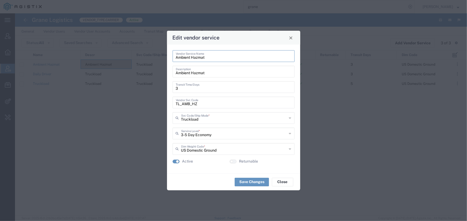
drag, startPoint x: 205, startPoint y: 58, endPoint x: 172, endPoint y: 57, distance: 32.4
click at [172, 57] on div "Ambient Hazmat Vendor Service Name" at bounding box center [233, 56] width 122 height 12
drag, startPoint x: 199, startPoint y: 104, endPoint x: 172, endPoint y: 105, distance: 26.2
click at [172, 105] on div "TL_AMB_HZ Vendor Svc Code" at bounding box center [233, 103] width 122 height 12
click at [292, 39] on span "Close" at bounding box center [291, 38] width 4 height 4
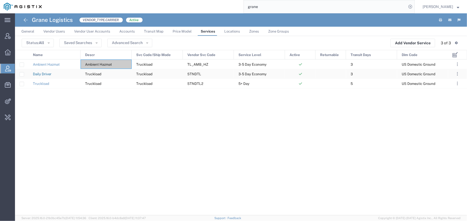
click at [45, 74] on link "Daily Driver" at bounding box center [42, 74] width 18 height 4
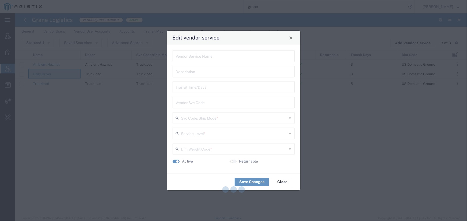
type input "Daily Driver"
type input "Truckload"
type input "3"
type input "STNDTL"
type input "Truckload"
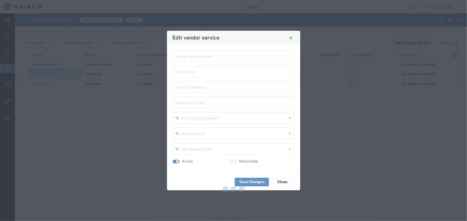
type input "3-5 Day Economy"
type input "US Domestic Ground"
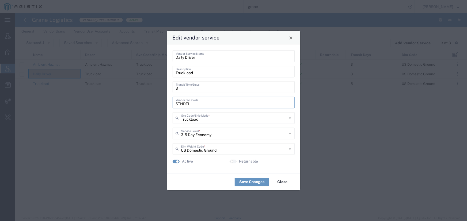
drag, startPoint x: 190, startPoint y: 105, endPoint x: 171, endPoint y: 105, distance: 19.2
click at [171, 105] on div "Daily Driver Vendor Service Name Truckload Description 3 Transit Time/Days STND…" at bounding box center [233, 109] width 133 height 129
click at [291, 38] on span "Close" at bounding box center [291, 38] width 4 height 4
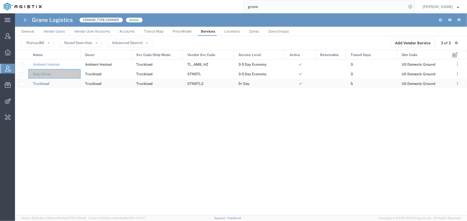
click at [45, 84] on link "Truckload" at bounding box center [41, 84] width 16 height 4
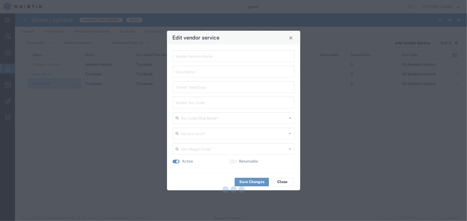
type input "Truckload"
type input "5"
type input "STNDTL2"
type input "Truckload"
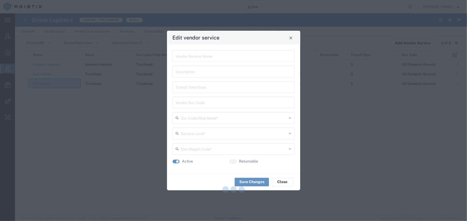
type input "5+ Day"
type input "US Domestic Ground"
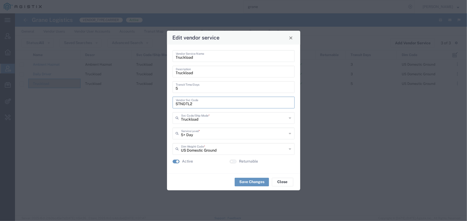
drag, startPoint x: 192, startPoint y: 104, endPoint x: 169, endPoint y: 105, distance: 22.7
click at [169, 105] on div "Truckload Vendor Service Name Truckload Description 5 Transit Time/Days STNDTL2…" at bounding box center [233, 109] width 133 height 129
click at [291, 38] on span "Close" at bounding box center [291, 38] width 4 height 4
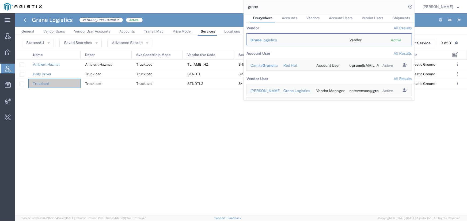
drag, startPoint x: 278, startPoint y: 8, endPoint x: 192, endPoint y: 7, distance: 85.8
click at [192, 7] on div "grane Everywhere Accounts Vendors Account Users Vendor Users Shipments Vendor A…" at bounding box center [229, 6] width 369 height 13
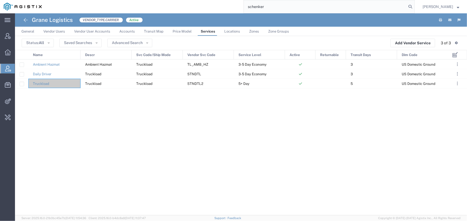
type input "schenker"
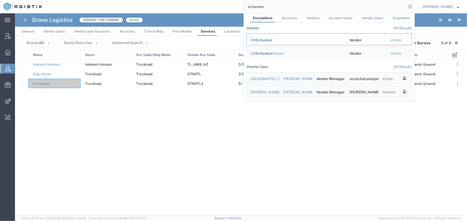
click at [261, 39] on span "Schenker" at bounding box center [263, 40] width 17 height 4
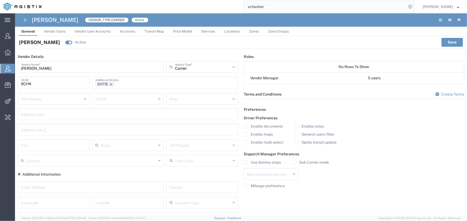
click at [210, 29] on span "Services" at bounding box center [208, 31] width 14 height 4
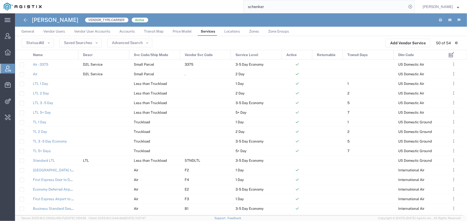
click at [40, 56] on span "Name" at bounding box center [38, 55] width 10 height 10
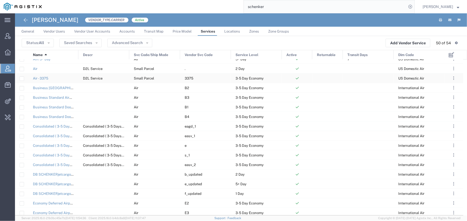
scroll to position [73, 0]
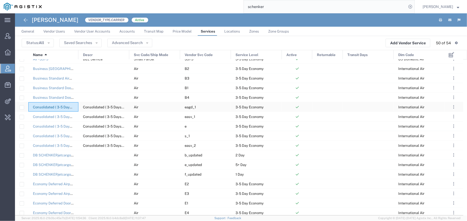
click at [61, 105] on link "Consolidated ( 3-5 Days)_DGR Cargo Aircraft Only" at bounding box center [73, 107] width 81 height 4
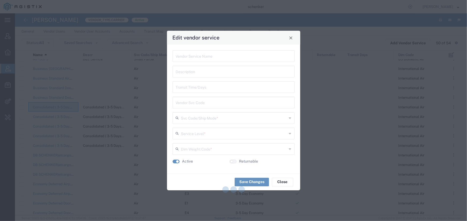
type input "Consolidated ( 3-5 Days)_DGR Cargo Aircraft Only"
type input "eagd_1"
type input "Air"
type input "3-5 Day Economy"
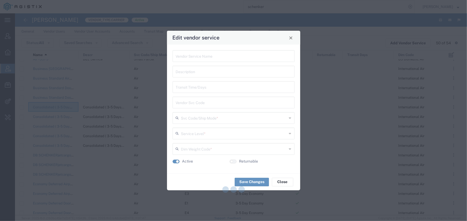
type input "International Air"
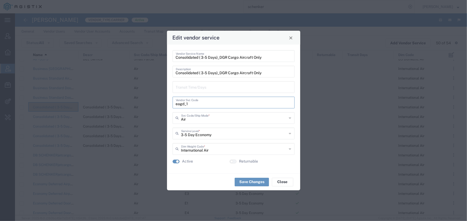
drag, startPoint x: 188, startPoint y: 103, endPoint x: 149, endPoint y: 103, distance: 39.3
click at [149, 103] on div "Edit vendor service Consolidated ( 3-5 Days)_DGR Cargo Aircraft Only Vendor Ser…" at bounding box center [233, 110] width 467 height 221
click at [292, 40] on span "Close" at bounding box center [291, 38] width 4 height 4
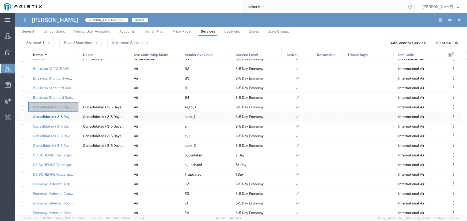
click at [61, 116] on link "Consolidated ( 3-5 Days)_Dry Ice Cargo" at bounding box center [64, 117] width 63 height 4
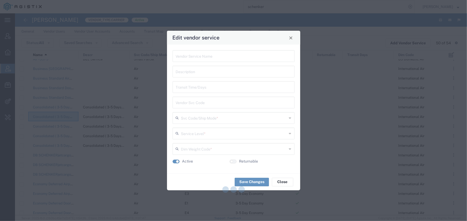
type input "Consolidated ( 3-5 Days)_Dry Ice Cargo"
type input "easv_1"
type input "Air"
type input "3-5 Day Economy"
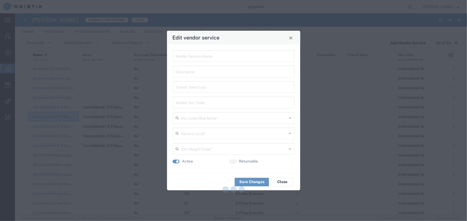
type input "International Air"
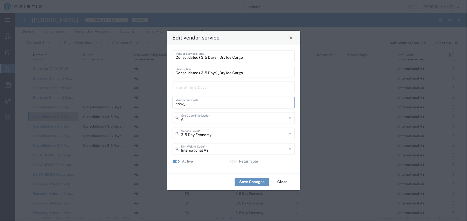
drag, startPoint x: 187, startPoint y: 106, endPoint x: 164, endPoint y: 106, distance: 23.0
click at [164, 106] on div "Edit vendor service Consolidated ( 3-5 Days)_Dry Ice Cargo Vendor Service Name …" at bounding box center [233, 110] width 467 height 221
drag, startPoint x: 292, startPoint y: 38, endPoint x: 287, endPoint y: 39, distance: 5.0
click at [292, 38] on span "Close" at bounding box center [291, 38] width 4 height 4
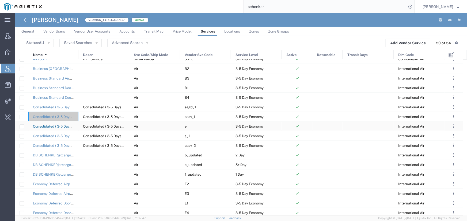
click at [51, 125] on link "Consolidated ( 3-5 Days)_General Cargo" at bounding box center [65, 127] width 65 height 4
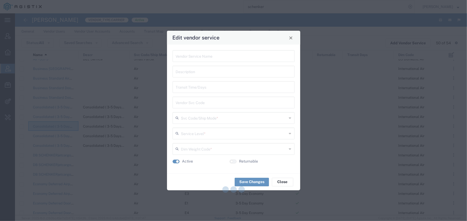
type input "Consolidated ( 3-5 Days)_General Cargo"
type input "e"
type input "Air"
type input "3-5 Day Economy"
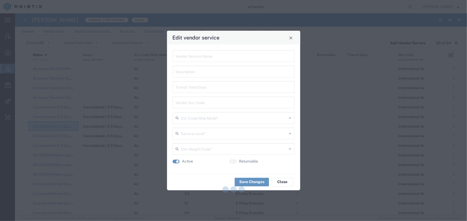
type input "International Air"
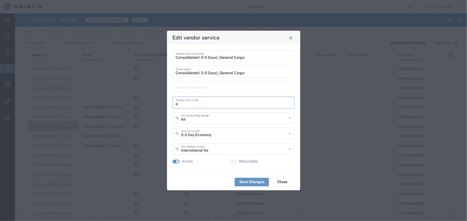
drag, startPoint x: 179, startPoint y: 105, endPoint x: 168, endPoint y: 105, distance: 11.5
click at [168, 105] on div "Consolidated ( 3-5 Days)_General Cargo Vendor Service Name Consolidated ( 3-5 D…" at bounding box center [233, 109] width 133 height 129
click at [291, 38] on span "Close" at bounding box center [291, 38] width 4 height 4
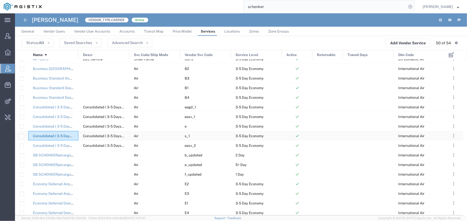
click at [60, 135] on link "Consolidated ( 3-5 Days)_Temperature Controlled 2-8C" at bounding box center [77, 136] width 88 height 4
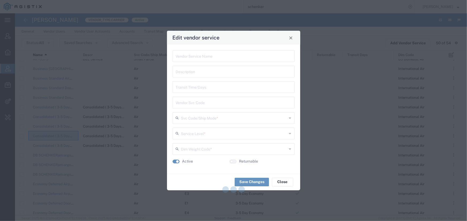
type input "Consolidated ( 3-5 Days)_Temperature Controlled 2-8C"
type input "s_1"
type input "Air"
type input "3-5 Day Economy"
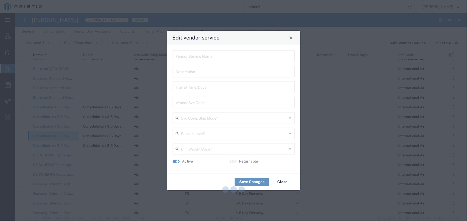
type input "International Air"
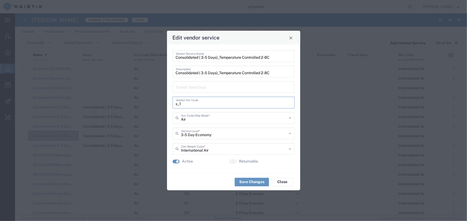
drag, startPoint x: 181, startPoint y: 103, endPoint x: 163, endPoint y: 102, distance: 18.2
click at [163, 102] on div "Edit vendor service Consolidated ( 3-5 Days)_Temperature Controlled 2-8C Vendor…" at bounding box center [233, 110] width 467 height 221
click at [289, 39] on span "Close" at bounding box center [291, 38] width 4 height 4
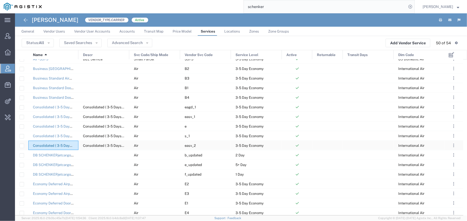
click at [51, 146] on link "Consolidated ( 3-5 Days)_Temperature Controlled 2-8C with DGR" at bounding box center [85, 146] width 105 height 4
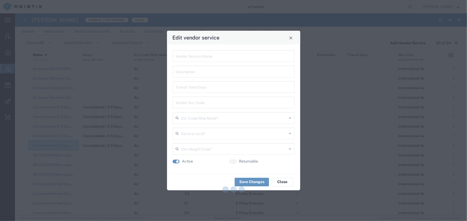
type input "Consolidated ( 3-5 Days)_Temperature Controlled 2-8C with DGR"
type input "easv_2"
type input "Air"
type input "3-5 Day Economy"
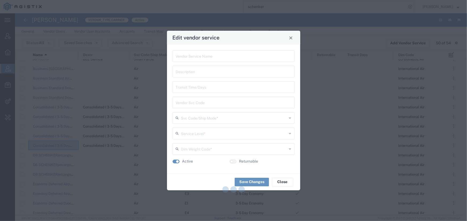
type input "International Air"
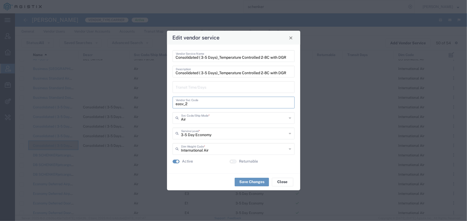
drag, startPoint x: 189, startPoint y: 105, endPoint x: 163, endPoint y: 107, distance: 26.3
click at [163, 107] on div "Edit vendor service Consolidated ( 3-5 Days)_Temperature Controlled 2-8C with D…" at bounding box center [233, 110] width 467 height 221
click at [291, 40] on button "Close" at bounding box center [290, 37] width 7 height 7
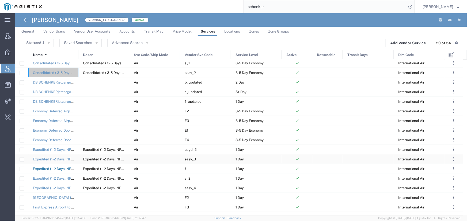
scroll to position [170, 0]
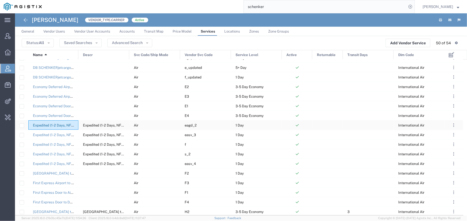
click at [61, 124] on link "Expedited (1-2 Days, NFO)_DGR Cargo Aircraft Only" at bounding box center [74, 126] width 83 height 4
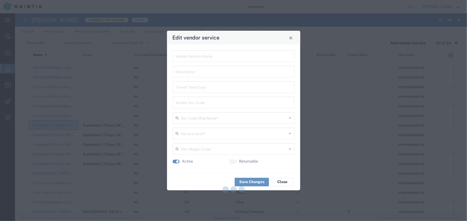
type input "Expedited (1-2 Days, NFO)_DGR Cargo Aircraft Only"
type input "eagd_2"
type input "Air"
type input "1 Day"
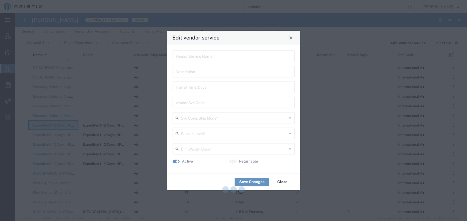
type input "International Air"
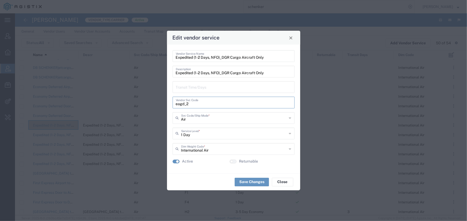
drag, startPoint x: 189, startPoint y: 106, endPoint x: 171, endPoint y: 106, distance: 18.2
click at [171, 106] on div "Expedited (1-2 Days, NFO)_DGR Cargo Aircraft Only Vendor Service Name Expedited…" at bounding box center [233, 109] width 133 height 129
click at [291, 38] on span "Close" at bounding box center [291, 38] width 4 height 4
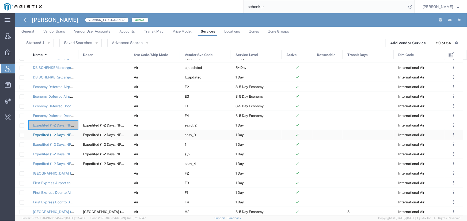
click at [55, 135] on link "Expedited (1-2 Days, NFO)_Dry Ice Cargo" at bounding box center [65, 135] width 65 height 4
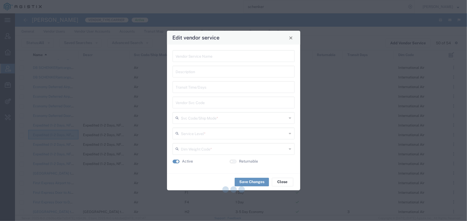
type input "Expedited (1-2 Days, NFO)_Dry Ice Cargo"
type input "easv_3"
type input "Air"
type input "1 Day"
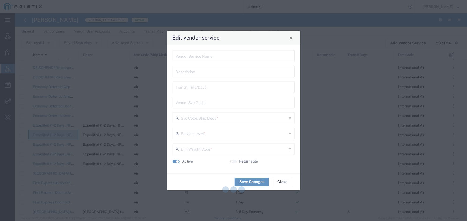
type input "International Air"
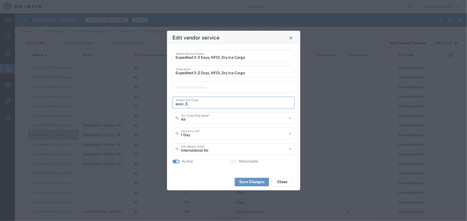
drag, startPoint x: 187, startPoint y: 104, endPoint x: 166, endPoint y: 105, distance: 21.4
click at [166, 105] on div "Edit vendor service Expedited (1-2 Days, NFO)_Dry Ice Cargo Vendor Service Name…" at bounding box center [233, 110] width 467 height 221
click at [292, 41] on div "Edit vendor service" at bounding box center [233, 38] width 133 height 14
click at [292, 39] on span "Close" at bounding box center [291, 38] width 4 height 4
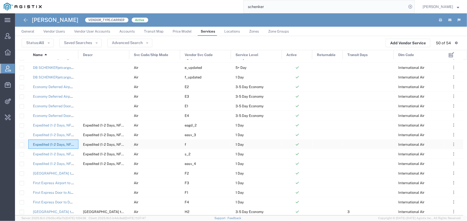
click at [57, 143] on link "Expedited (1-2 Days, NFO)_General Cargo" at bounding box center [66, 145] width 67 height 4
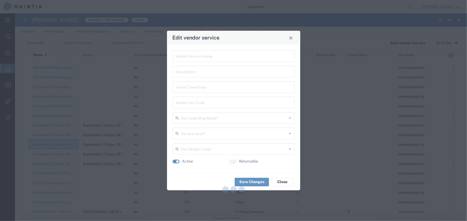
type input "Expedited (1-2 Days, NFO)_General Cargo"
type input "f"
type input "Air"
type input "1 Day"
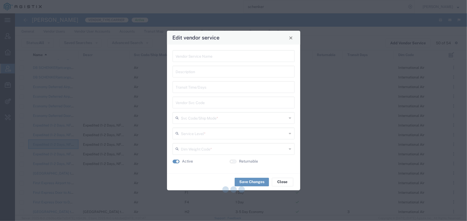
type input "International Air"
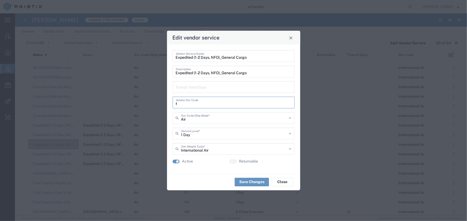
drag, startPoint x: 177, startPoint y: 104, endPoint x: 169, endPoint y: 106, distance: 7.4
click at [169, 106] on div "Expedited (1-2 Days, NFO)_General Cargo Vendor Service Name Expedited (1-2 Days…" at bounding box center [233, 109] width 133 height 129
click at [293, 38] on button "Close" at bounding box center [290, 37] width 7 height 7
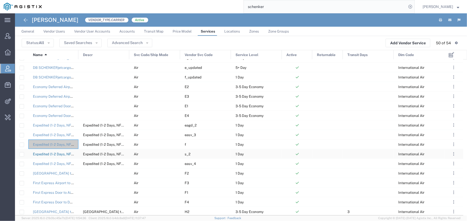
click at [54, 153] on link "Expedited (1-2 Days, NFO)_Temperature Controlled 2-8C" at bounding box center [78, 154] width 91 height 4
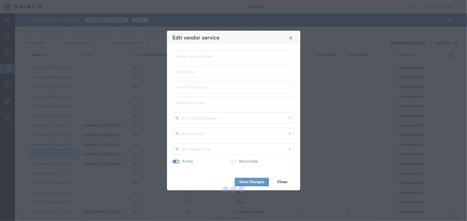
type input "Expedited (1-2 Days, NFO)_Temperature Controlled 2-8C"
type input "s_2"
type input "Air"
type input "1 Day"
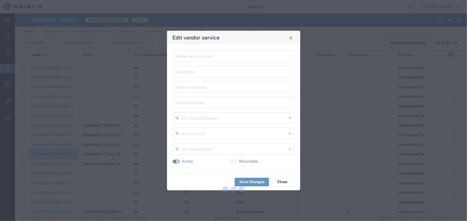
type input "International Air"
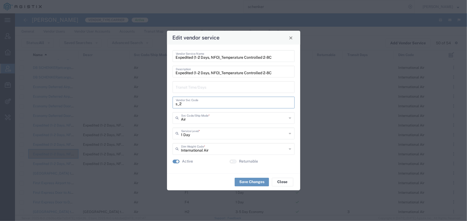
drag, startPoint x: 182, startPoint y: 105, endPoint x: 164, endPoint y: 105, distance: 17.7
click at [164, 105] on div "Edit vendor service Expedited (1-2 Days, NFO)_Temperature Controlled 2-8C Vendo…" at bounding box center [233, 110] width 467 height 221
click at [291, 39] on span "Close" at bounding box center [291, 38] width 4 height 4
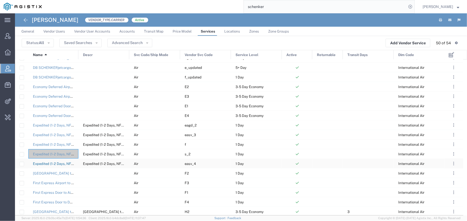
click at [63, 164] on link "Expedited (1-2 Days, NFO)_Temperature Controlled 2-8C with DGR" at bounding box center [86, 164] width 107 height 4
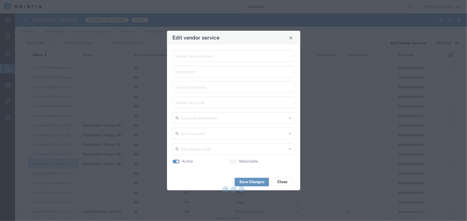
type input "Expedited (1-2 Days, NFO)_Temperature Controlled 2-8C with DGR"
type input "easv_4"
type input "Air"
type input "1 Day"
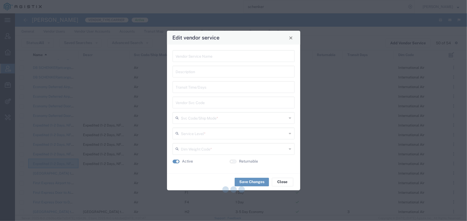
type input "International Air"
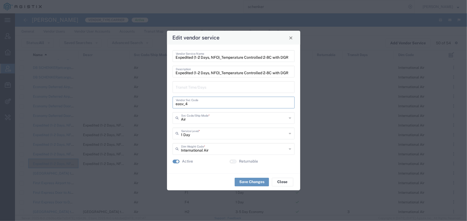
drag, startPoint x: 187, startPoint y: 105, endPoint x: 167, endPoint y: 105, distance: 20.9
click at [167, 105] on div "Expedited (1-2 Days, NFO)_Temperature Controlled 2-8C with DGR Vendor Service N…" at bounding box center [233, 109] width 133 height 129
click at [290, 37] on span "Close" at bounding box center [291, 38] width 4 height 4
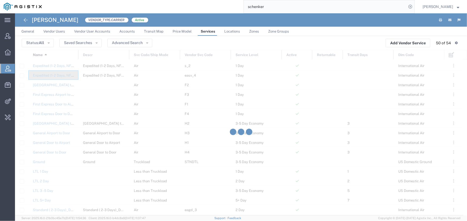
scroll to position [267, 0]
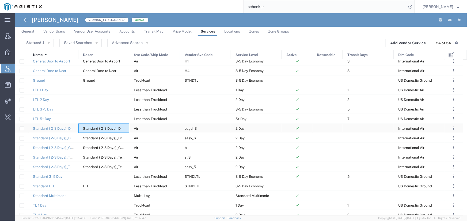
click at [99, 127] on span "Standard ( 2-3 Days)_DGR Cargo Aircraft only" at bounding box center [120, 129] width 74 height 4
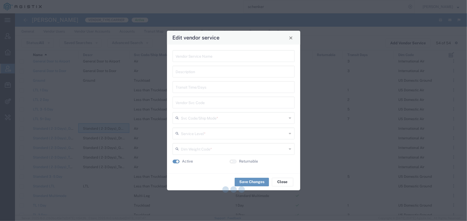
type input "Standard ( 2-3 Days)_DGR Cargo Aircraft only"
type input "eagd_3"
type input "Air"
type input "2 Day"
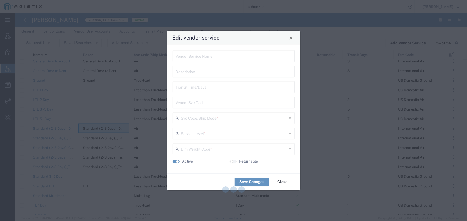
type input "International Air"
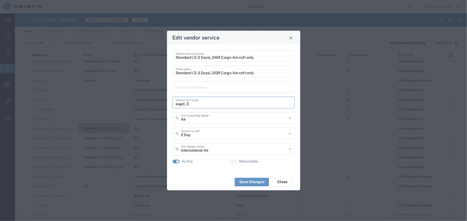
drag, startPoint x: 187, startPoint y: 104, endPoint x: 165, endPoint y: 104, distance: 21.9
click at [165, 104] on div "Edit vendor service Standard ( 2-3 Days)_DGR Cargo Aircraft only Vendor Service…" at bounding box center [233, 110] width 467 height 221
click at [291, 40] on span "Close" at bounding box center [291, 38] width 4 height 4
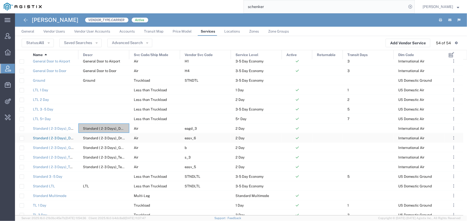
click at [58, 139] on link "Standard ( 2-3 Days)_Dry Ice Cargo" at bounding box center [61, 138] width 57 height 4
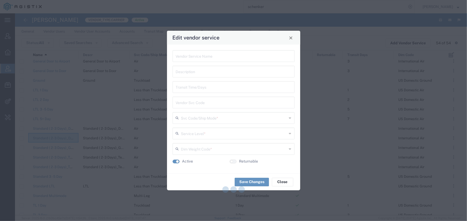
type input "Standard ( 2-3 Days)_Dry Ice Cargo"
type input "easv_6"
type input "Air"
type input "2 Day"
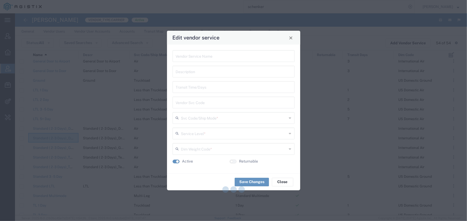
type input "International Air"
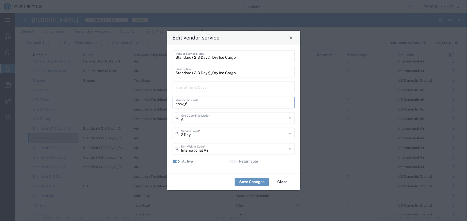
drag, startPoint x: 190, startPoint y: 106, endPoint x: 166, endPoint y: 107, distance: 23.8
click at [166, 107] on div "Edit vendor service Standard ( 2-3 Days)_Dry Ice Cargo Vendor Service Name Stan…" at bounding box center [233, 110] width 467 height 221
click at [290, 39] on span "Close" at bounding box center [291, 38] width 4 height 4
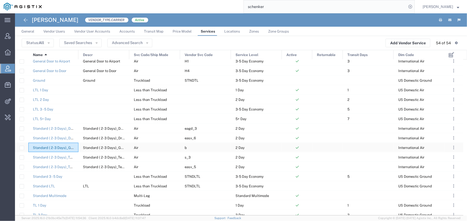
click at [60, 146] on link "Standard ( 2-3 Days)_General Cargo" at bounding box center [62, 148] width 59 height 4
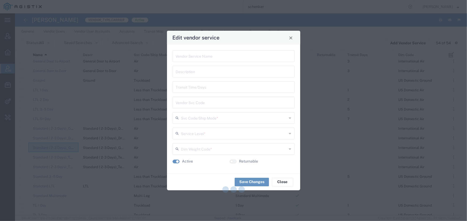
type input "Standard ( 2-3 Days)_General Cargo"
type input "b"
type input "Air"
type input "2 Day"
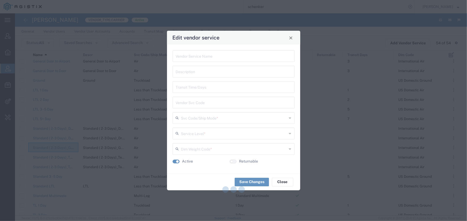
type input "International Air"
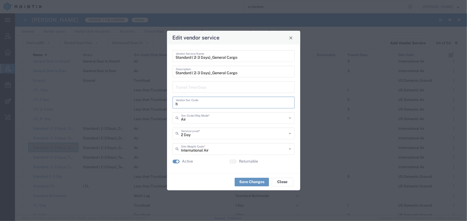
drag, startPoint x: 178, startPoint y: 104, endPoint x: 166, endPoint y: 106, distance: 12.1
click at [167, 106] on div "Edit vendor service Standard ( 2-3 Days)_General Cargo Vendor Service Name Stan…" at bounding box center [234, 110] width 134 height 160
click at [287, 37] on button "Close" at bounding box center [290, 37] width 7 height 7
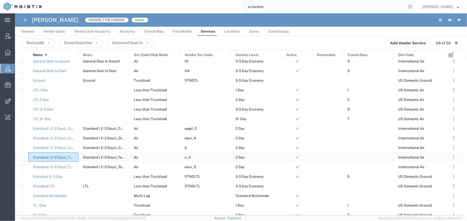
click at [52, 156] on link "Standard ( 2-3 Days)_Temperature Controlled 2-8C" at bounding box center [74, 158] width 82 height 4
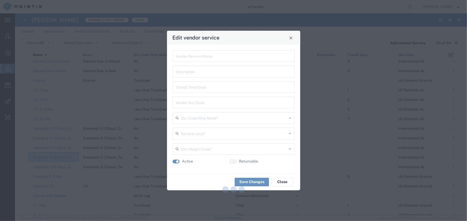
type input "Standard ( 2-3 Days)_Temperature Controlled 2-8C"
type input "s_3"
type input "Air"
type input "2 Day"
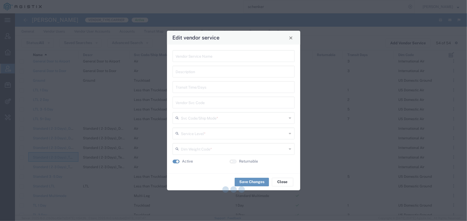
type input "International Air"
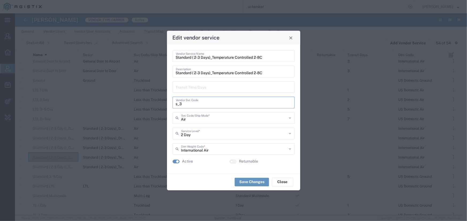
drag, startPoint x: 183, startPoint y: 104, endPoint x: 171, endPoint y: 105, distance: 11.5
click at [171, 105] on div "Standard ( 2-3 Days)_Temperature Controlled 2-8C Vendor Service Name Standard (…" at bounding box center [233, 109] width 133 height 129
click at [290, 37] on span "Close" at bounding box center [291, 38] width 4 height 4
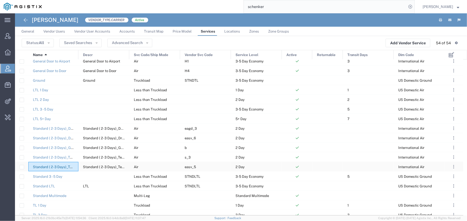
click at [45, 167] on link "Standard ( 2-3 Days)_Temperature Controlled 2-8C with DGR" at bounding box center [82, 167] width 98 height 4
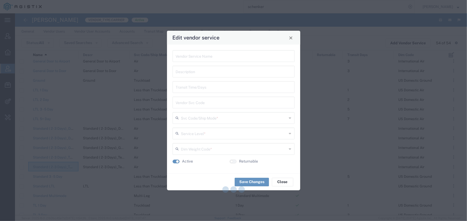
type input "Standard ( 2-3 Days)_Temperature Controlled 2-8C with DGR"
type input "easv_5"
type input "Air"
type input "2 Day"
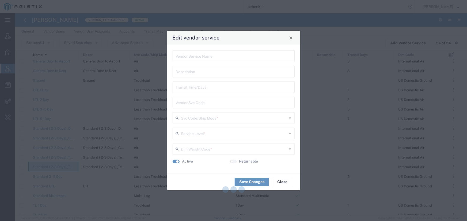
type input "International Air"
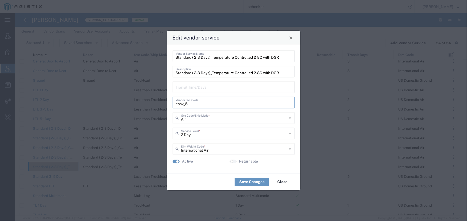
drag, startPoint x: 188, startPoint y: 104, endPoint x: 169, endPoint y: 106, distance: 19.0
click at [169, 106] on div "Standard ( 2-3 Days)_Temperature Controlled 2-8C with DGR Vendor Service Name S…" at bounding box center [233, 109] width 133 height 129
click at [291, 37] on span "Close" at bounding box center [291, 38] width 4 height 4
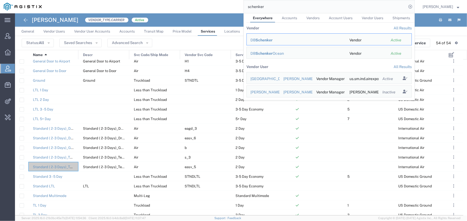
drag, startPoint x: 298, startPoint y: 5, endPoint x: 292, endPoint y: 5, distance: 5.6
click at [297, 5] on input "schenker" at bounding box center [325, 6] width 163 height 13
drag, startPoint x: 289, startPoint y: 6, endPoint x: 187, endPoint y: 7, distance: 101.6
click at [187, 7] on div "schenker Everywhere Accounts Vendors Account Users Vendor Users Shipments Vendo…" at bounding box center [229, 6] width 369 height 13
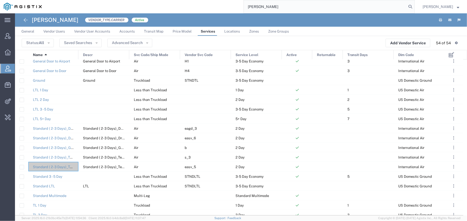
type input "[PERSON_NAME]"
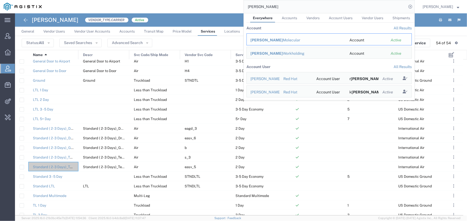
click at [273, 38] on div "[PERSON_NAME] Molecular" at bounding box center [295, 40] width 91 height 6
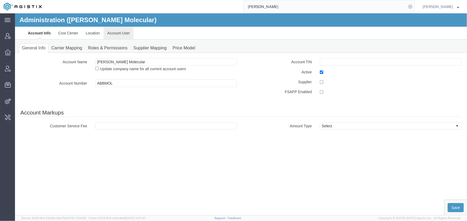
click at [124, 32] on link "Account User" at bounding box center [118, 32] width 30 height 13
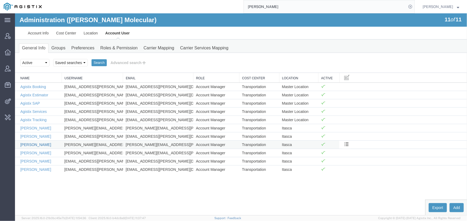
click at [31, 144] on link "[PERSON_NAME]" at bounding box center [35, 144] width 31 height 4
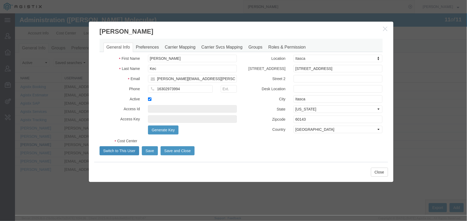
select select "COSTCENTER"
select select "60371"
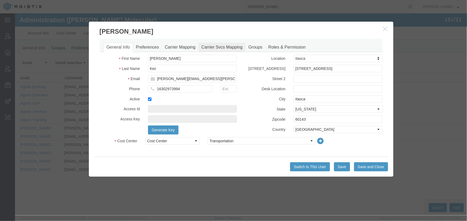
click at [228, 45] on link "Carrier Svcs Mapping" at bounding box center [221, 47] width 47 height 9
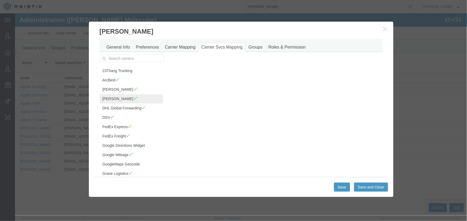
click at [115, 96] on link "[PERSON_NAME]" at bounding box center [130, 98] width 63 height 9
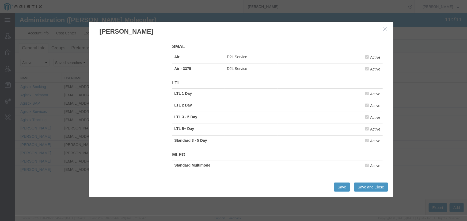
scroll to position [568, 0]
click at [385, 28] on icon "button" at bounding box center [385, 28] width 4 height 5
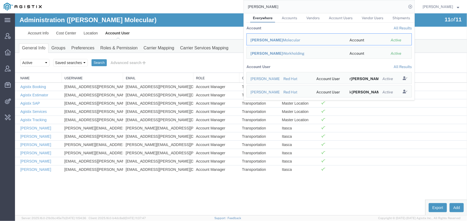
drag, startPoint x: 278, startPoint y: 5, endPoint x: 191, endPoint y: 6, distance: 87.4
click at [191, 6] on div "[PERSON_NAME] Everywhere Accounts Vendors Account Users Vendor Users Shipments …" at bounding box center [229, 6] width 369 height 13
click at [265, 41] on span "Schenker" at bounding box center [263, 40] width 17 height 4
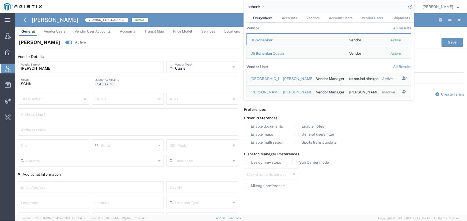
drag, startPoint x: 271, startPoint y: 7, endPoint x: 232, endPoint y: 8, distance: 39.0
click at [232, 8] on div "schenker Everywhere Accounts Vendors Account Users Vendor Users Shipments Vendo…" at bounding box center [229, 6] width 369 height 13
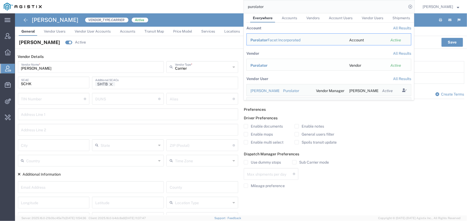
click at [259, 67] on span "Purolator" at bounding box center [258, 65] width 17 height 4
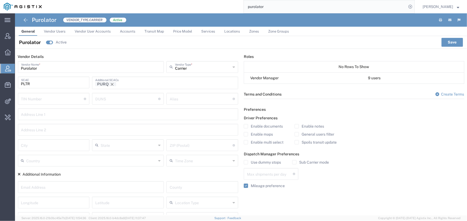
click at [209, 31] on span "Services" at bounding box center [208, 31] width 14 height 4
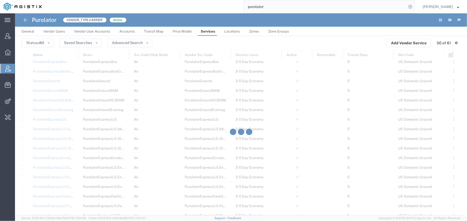
scroll to position [291, 0]
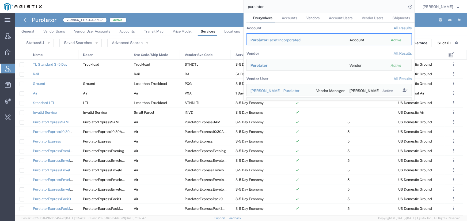
drag, startPoint x: 274, startPoint y: 6, endPoint x: 222, endPoint y: 6, distance: 52.4
click at [222, 6] on div "purolator Everywhere Accounts Vendors Account Users Vendor Users Shipments Acco…" at bounding box center [229, 6] width 369 height 13
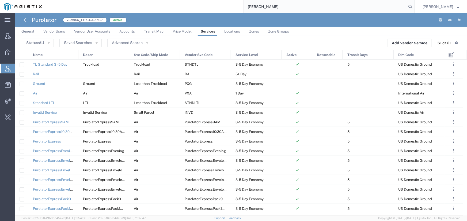
type input "[PERSON_NAME]"
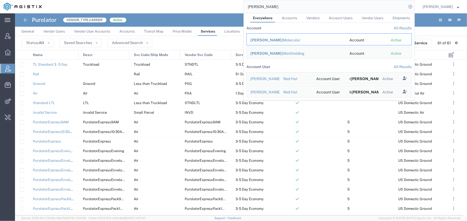
click at [260, 41] on span "[PERSON_NAME]" at bounding box center [266, 40] width 32 height 4
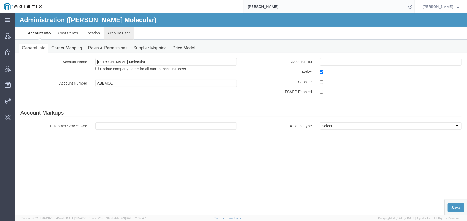
click at [116, 32] on link "Account User" at bounding box center [118, 32] width 30 height 13
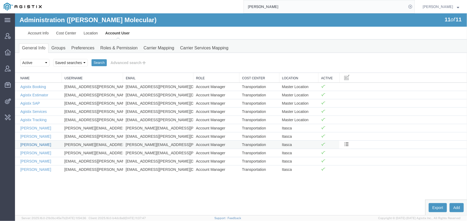
click at [28, 144] on link "[PERSON_NAME]" at bounding box center [35, 144] width 31 height 4
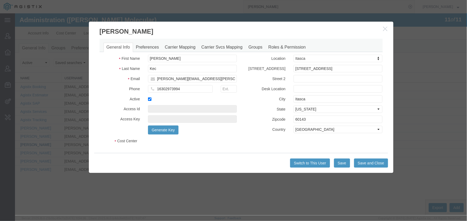
select select "COSTCENTER"
select select "60371"
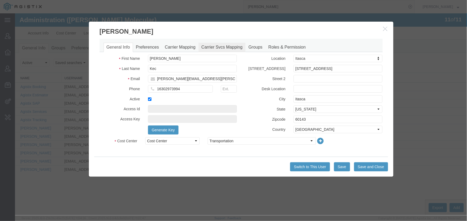
click at [227, 47] on link "Carrier Svcs Mapping" at bounding box center [221, 47] width 47 height 9
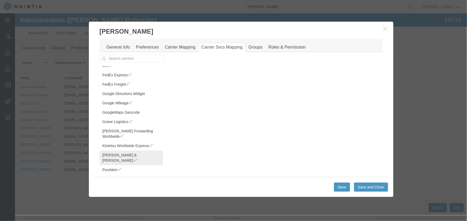
scroll to position [54, 0]
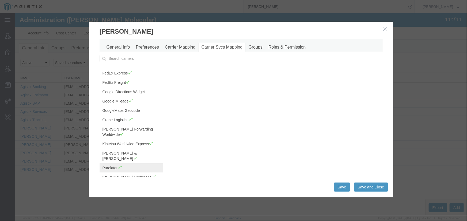
click at [114, 163] on link "Purolator" at bounding box center [130, 167] width 63 height 9
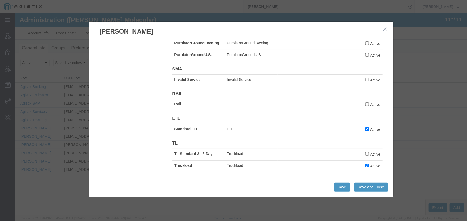
scroll to position [663, 0]
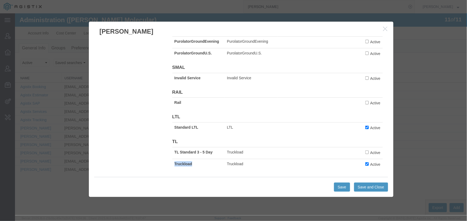
drag, startPoint x: 192, startPoint y: 164, endPoint x: 173, endPoint y: 164, distance: 19.0
click at [173, 164] on td "Truckload" at bounding box center [198, 165] width 53 height 12
copy b "Truckload"
drag, startPoint x: 197, startPoint y: 128, endPoint x: 174, endPoint y: 129, distance: 23.8
click at [174, 129] on td "Standard LTL" at bounding box center [198, 128] width 53 height 12
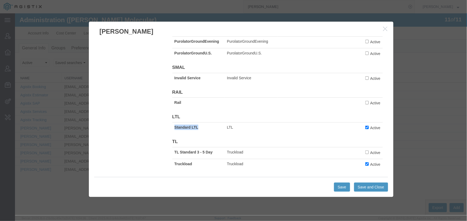
copy b "Standard LTL"
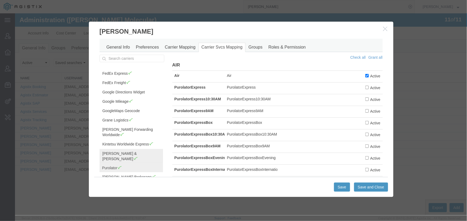
scroll to position [53, 0]
click at [121, 172] on link "[PERSON_NAME] Brokerage" at bounding box center [130, 176] width 63 height 9
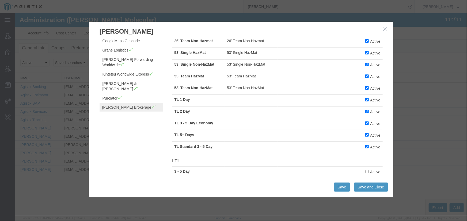
scroll to position [73, 0]
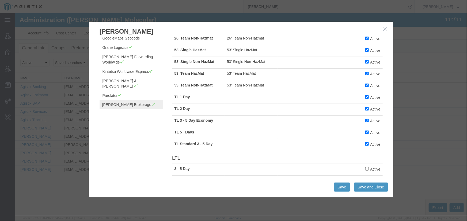
click at [127, 109] on link "Trinity Logistics Group" at bounding box center [130, 113] width 63 height 9
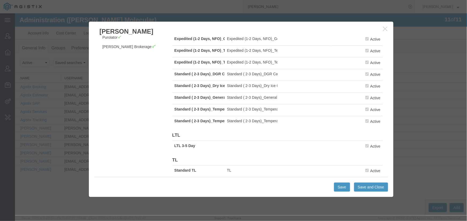
scroll to position [139, 0]
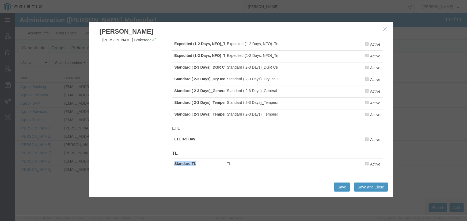
drag, startPoint x: 195, startPoint y: 165, endPoint x: 171, endPoint y: 165, distance: 23.8
click at [172, 165] on td "Standard TL" at bounding box center [198, 165] width 53 height 12
copy b "Standard TL"
click at [384, 28] on icon "button" at bounding box center [385, 28] width 4 height 5
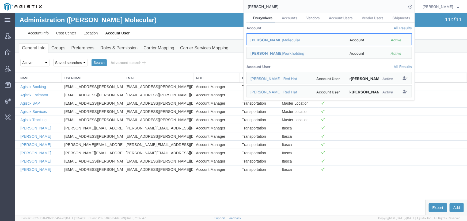
drag, startPoint x: 267, startPoint y: 6, endPoint x: 234, endPoint y: 6, distance: 32.9
click at [234, 6] on div "[PERSON_NAME] Everywhere Accounts Vendors Account Users Vendor Users Shipments …" at bounding box center [229, 6] width 369 height 13
